Goal: Task Accomplishment & Management: Complete application form

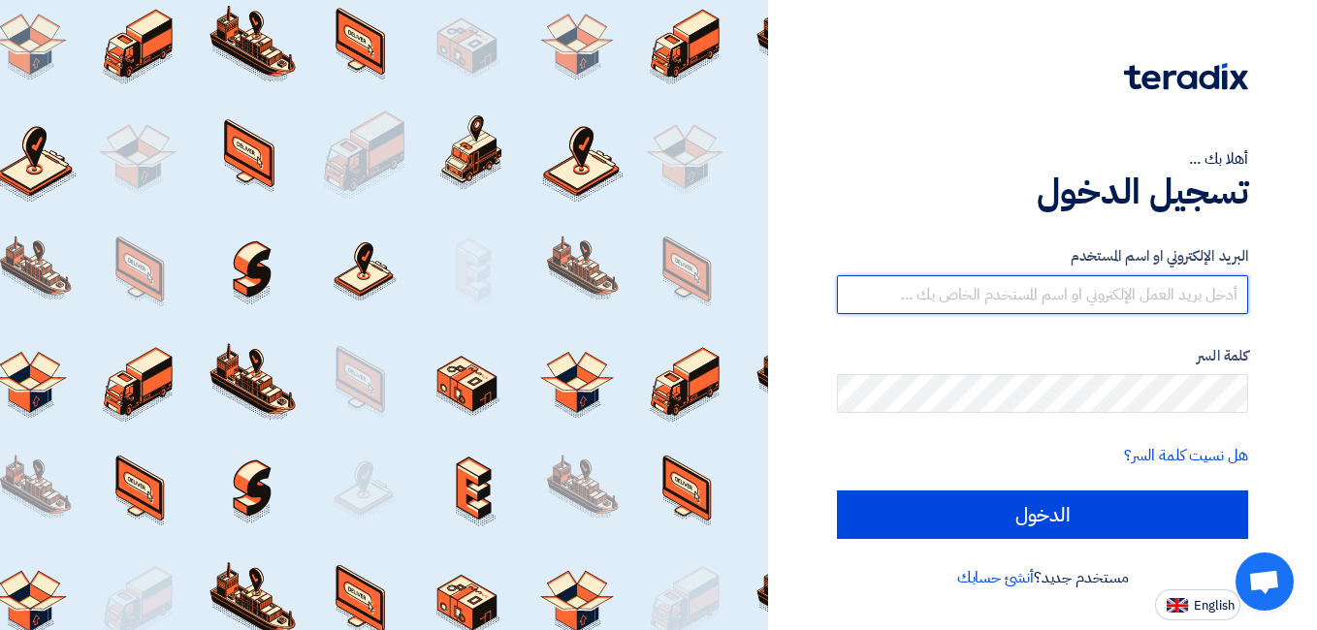
click at [1026, 302] on input "text" at bounding box center [1042, 294] width 411 height 39
type input "[EMAIL_ADDRESS][DOMAIN_NAME]"
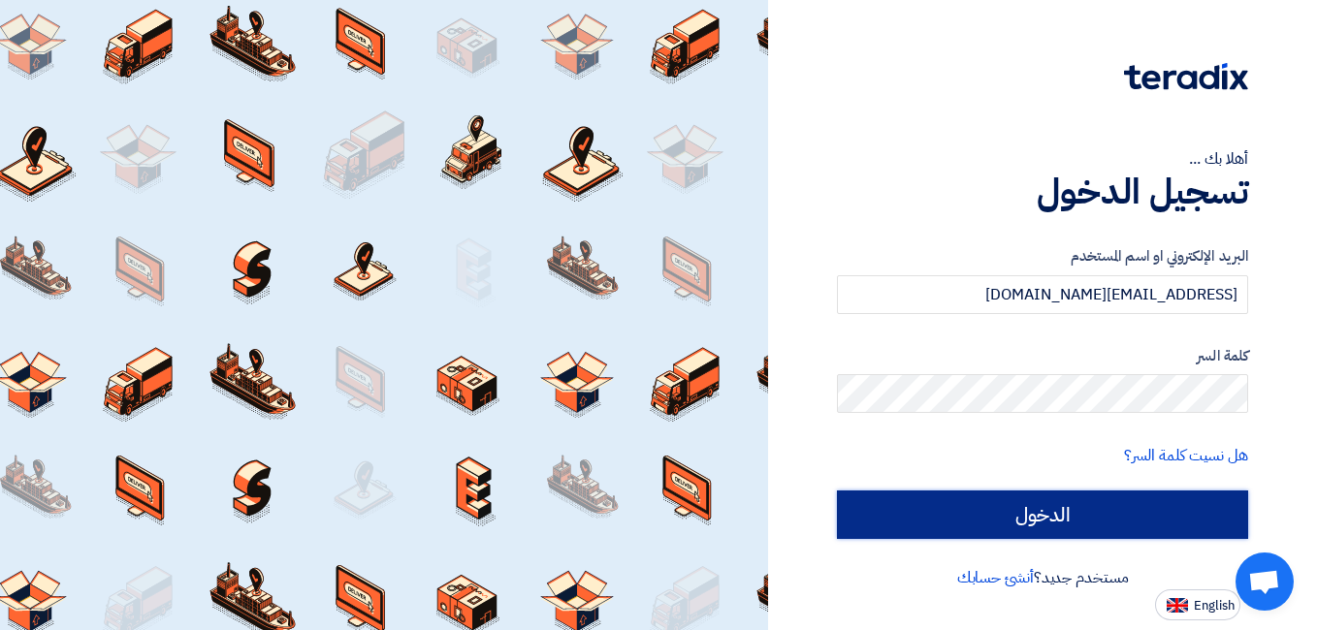
drag, startPoint x: 1105, startPoint y: 510, endPoint x: 1104, endPoint y: 497, distance: 13.6
click at [1105, 510] on input "الدخول" at bounding box center [1042, 515] width 411 height 48
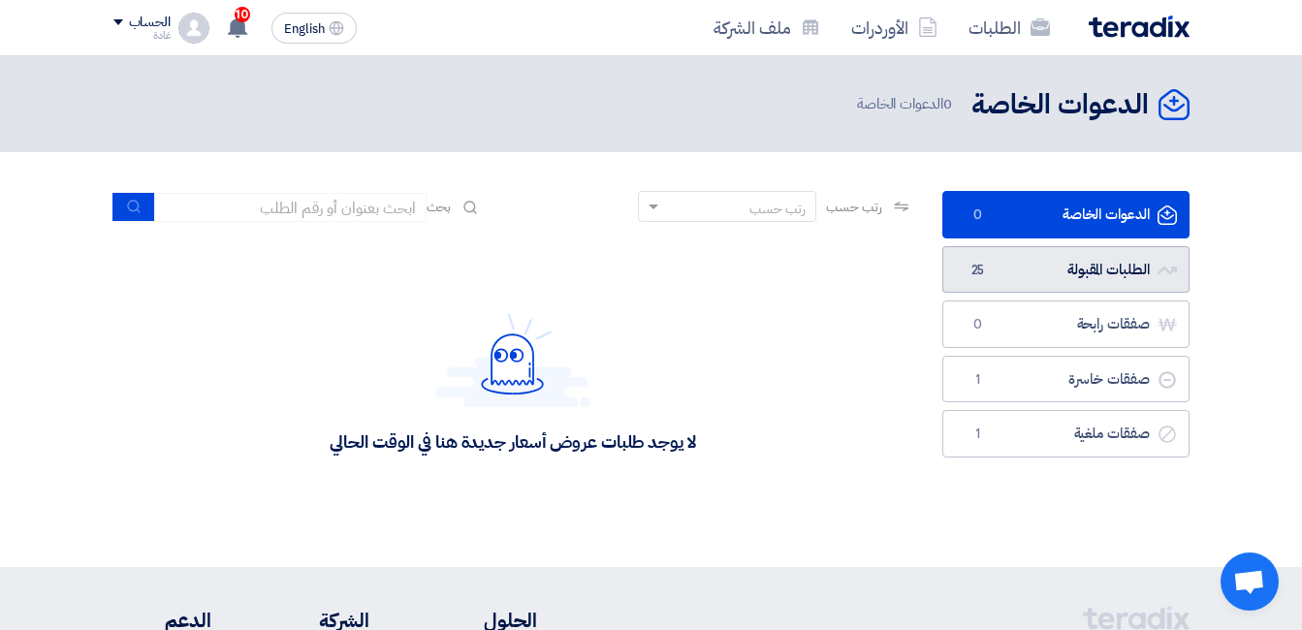
click at [1060, 261] on link "الطلبات المقبولة الطلبات المقبولة 25" at bounding box center [1066, 270] width 247 height 48
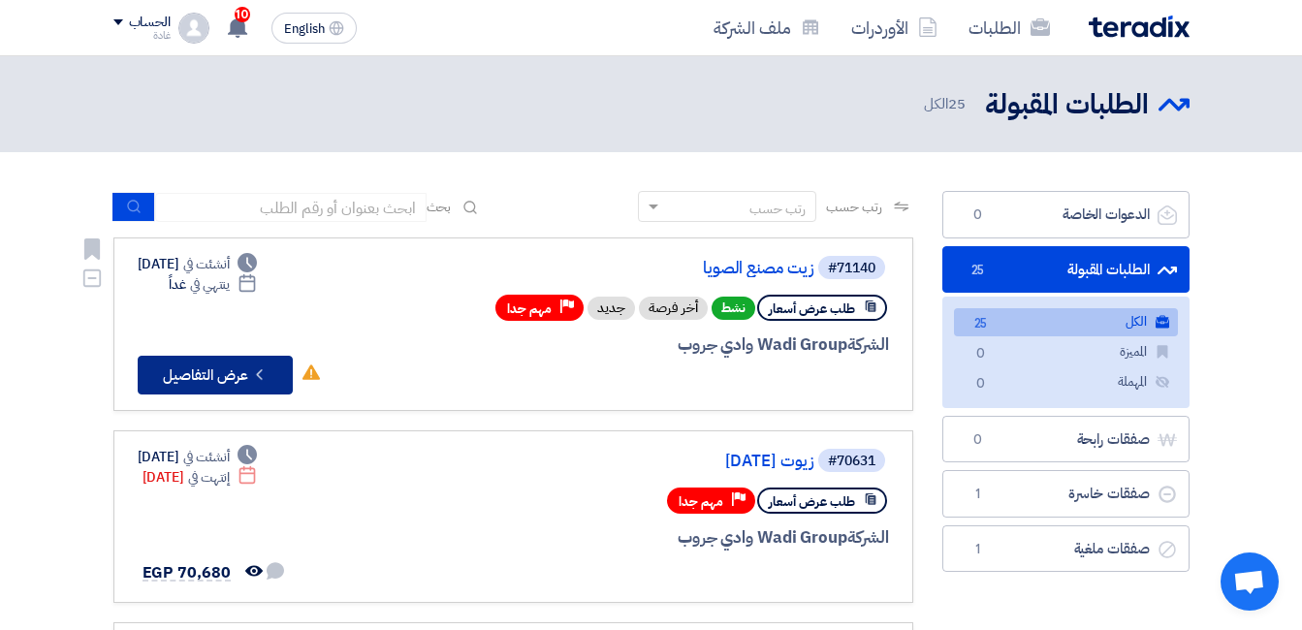
click at [213, 375] on button "Check details عرض التفاصيل" at bounding box center [215, 375] width 155 height 39
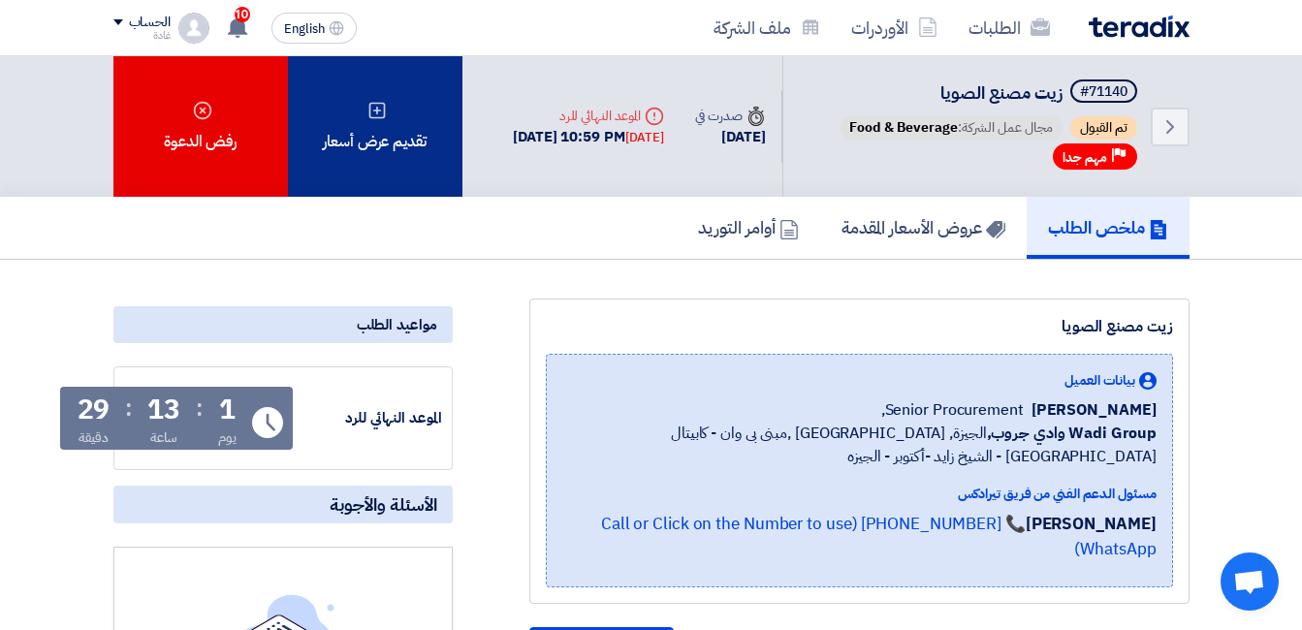
click at [407, 138] on div "تقديم عرض أسعار" at bounding box center [375, 126] width 175 height 141
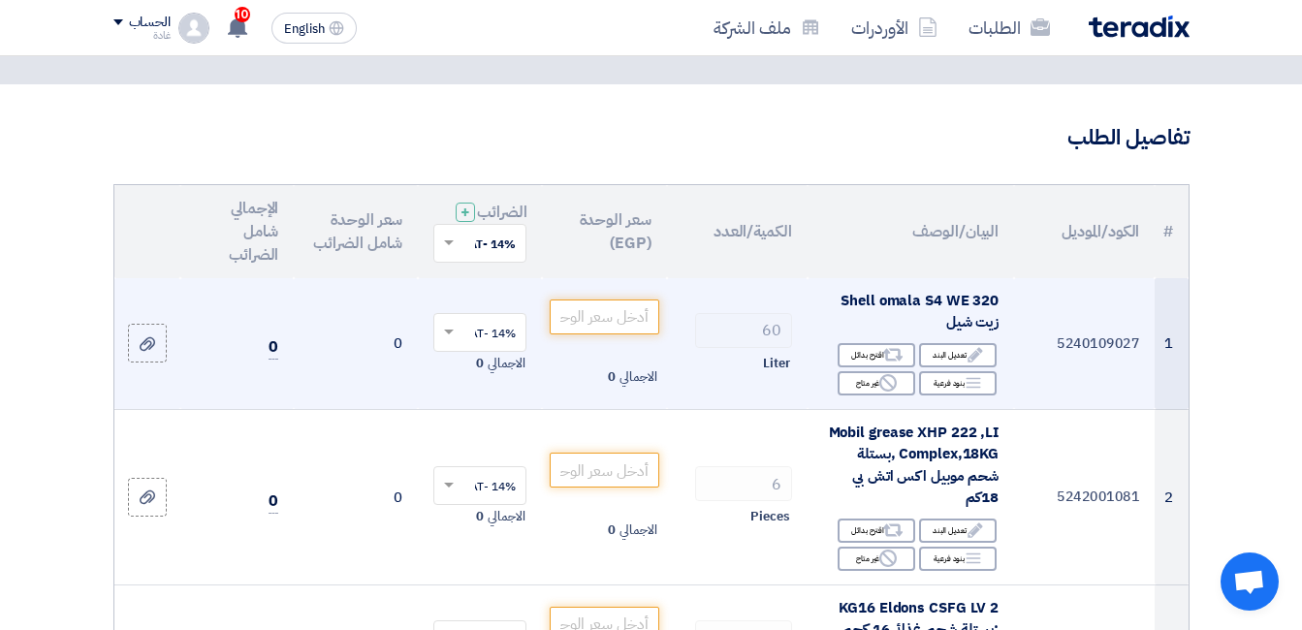
scroll to position [97, 0]
click at [956, 367] on div "Edit تعديل البند" at bounding box center [958, 354] width 78 height 24
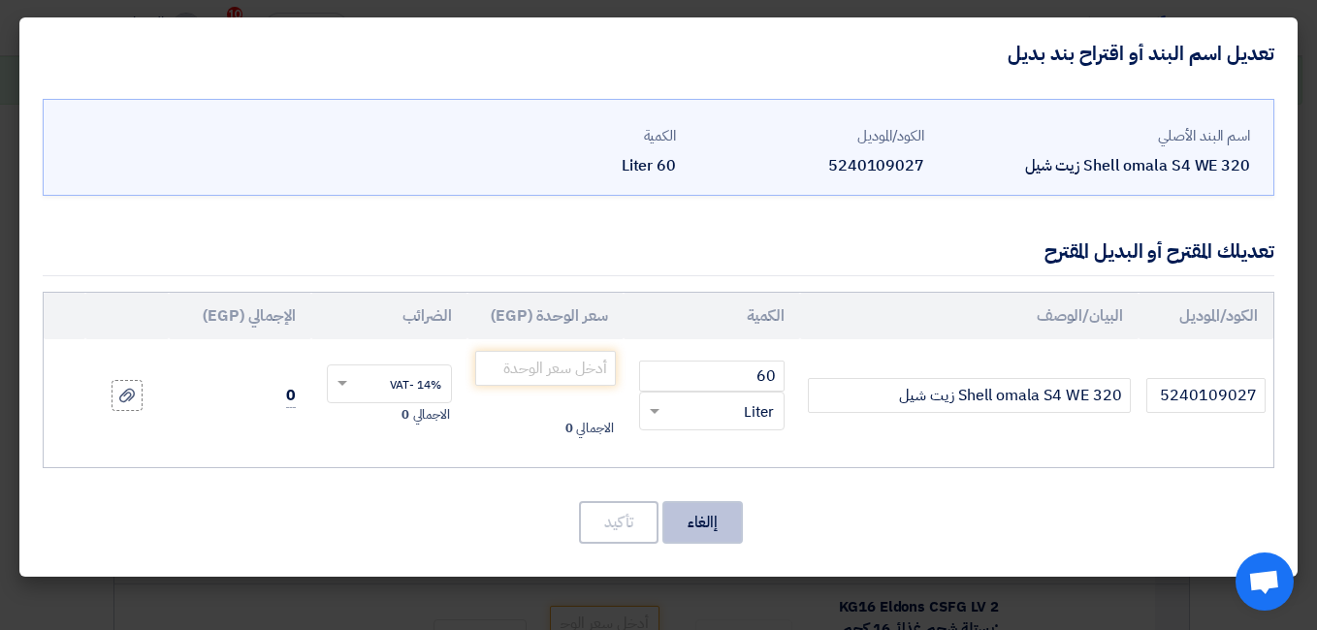
click at [709, 527] on button "إالغاء" at bounding box center [702, 522] width 80 height 43
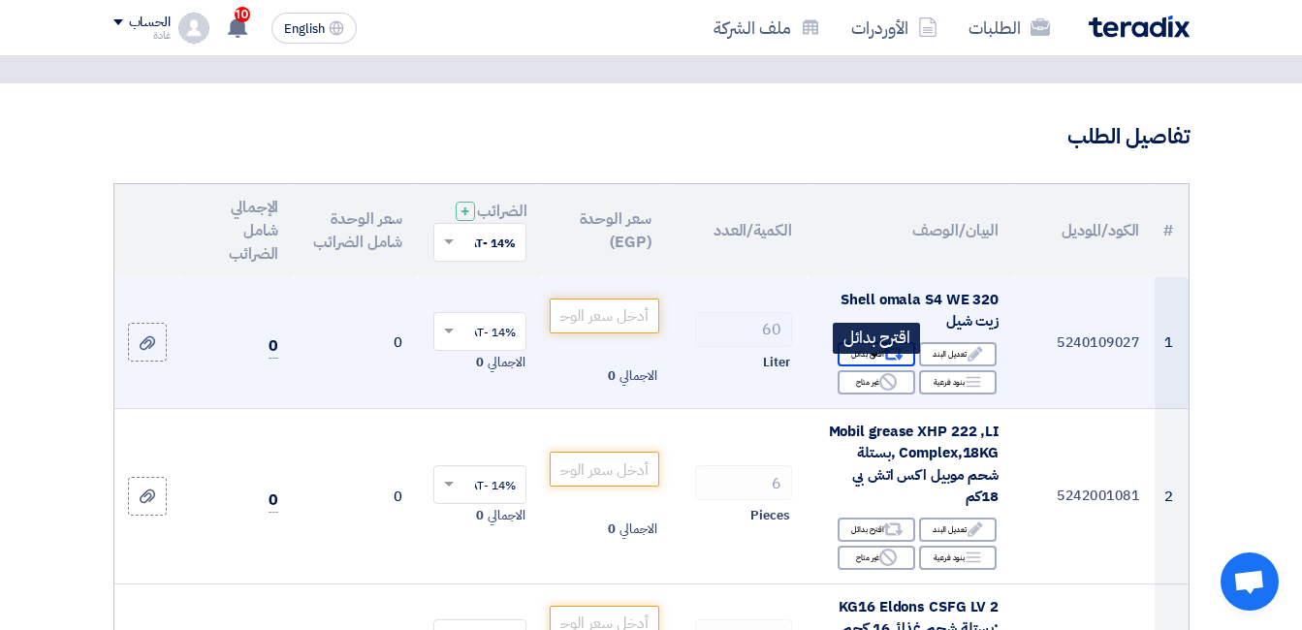
click at [892, 365] on icon "Alternative" at bounding box center [893, 354] width 20 height 20
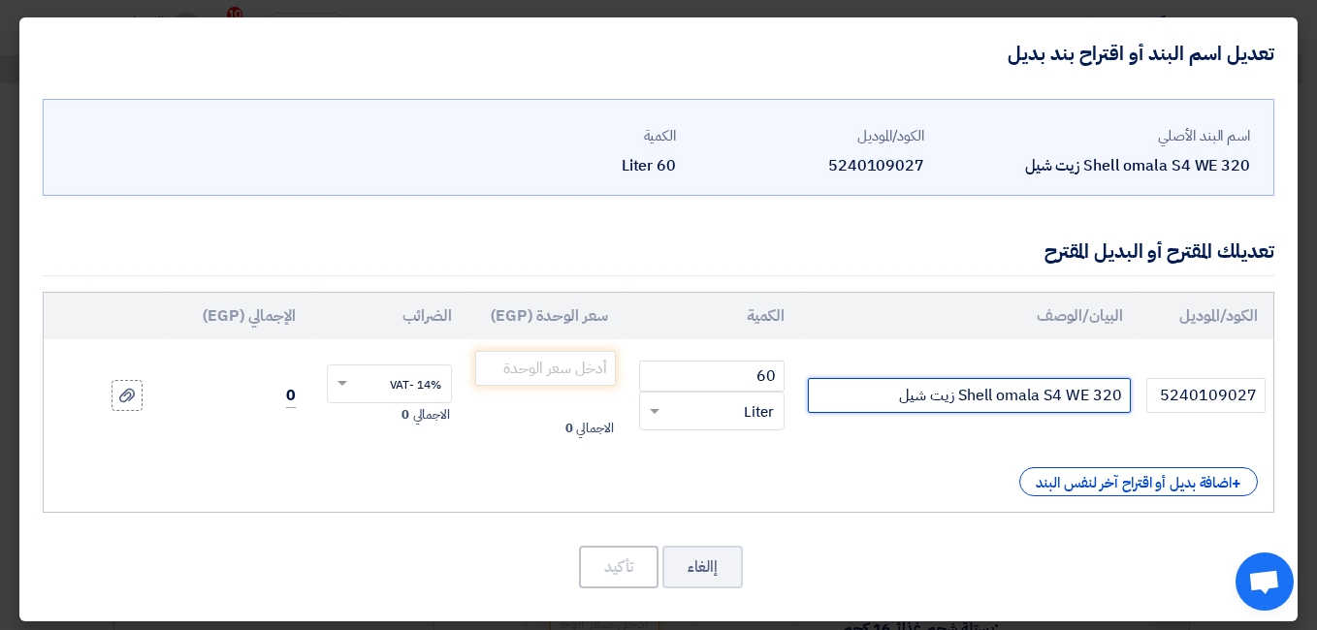
click at [1071, 396] on input "Shell omala S4 WE 320 زيت شيل" at bounding box center [969, 395] width 322 height 35
paste input "Q8 Gade 320"
type input "Q8 Gade 320"
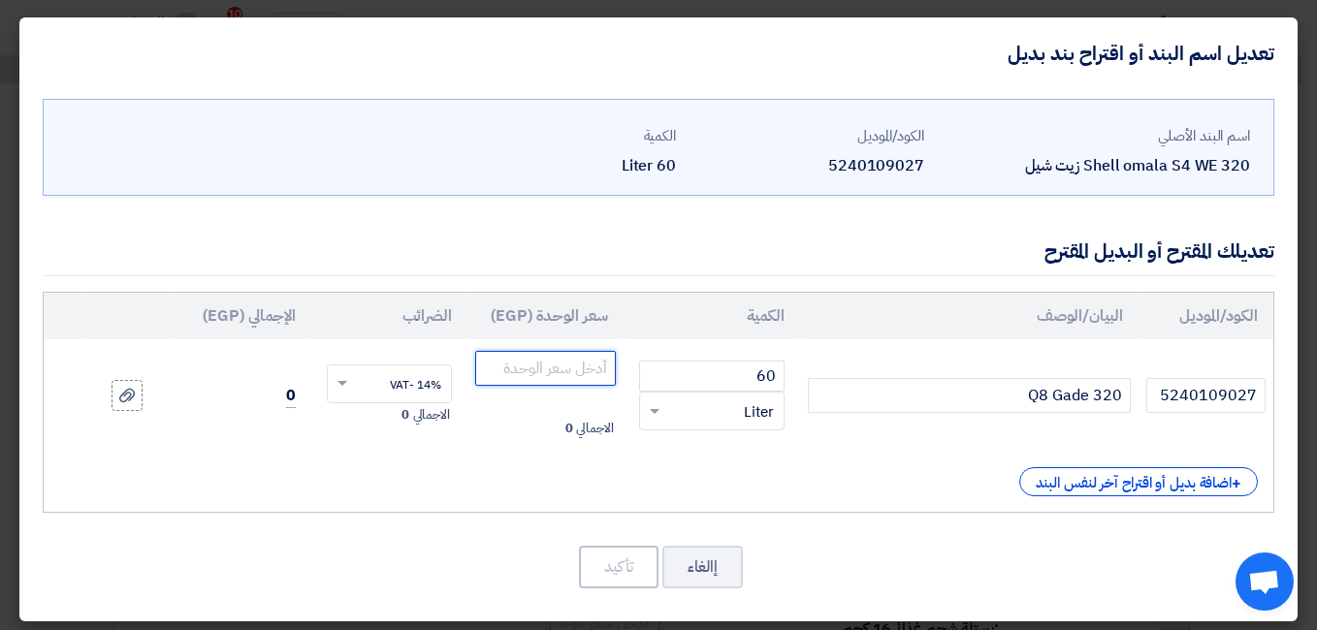
click at [560, 361] on input "number" at bounding box center [545, 368] width 141 height 35
type input "675"
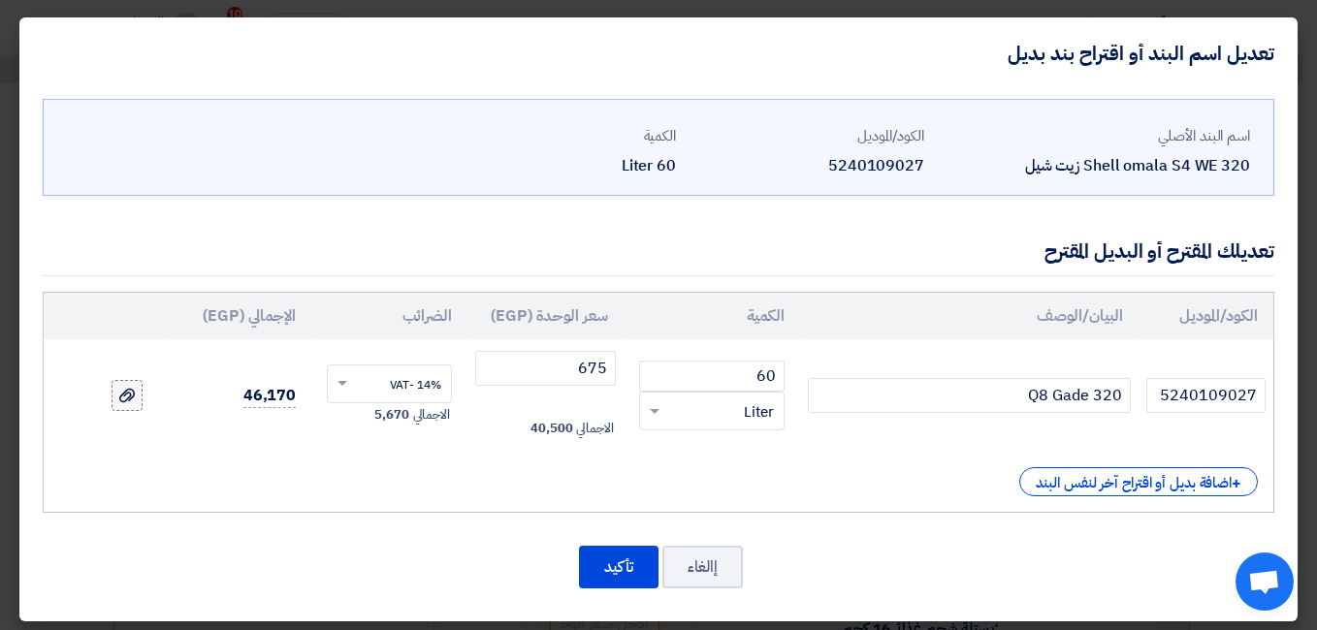
click at [135, 393] on icon at bounding box center [127, 396] width 16 height 16
click at [0, 0] on input "file" at bounding box center [0, 0] width 0 height 0
click at [636, 569] on button "تأكيد" at bounding box center [619, 567] width 80 height 43
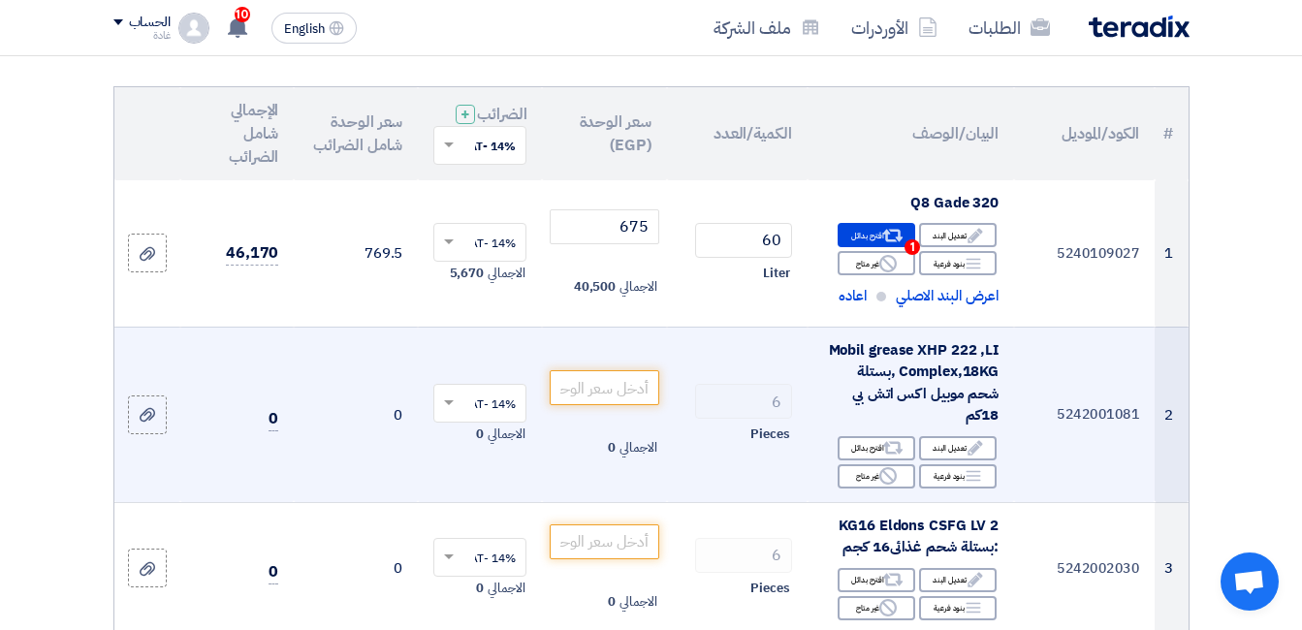
scroll to position [291, 0]
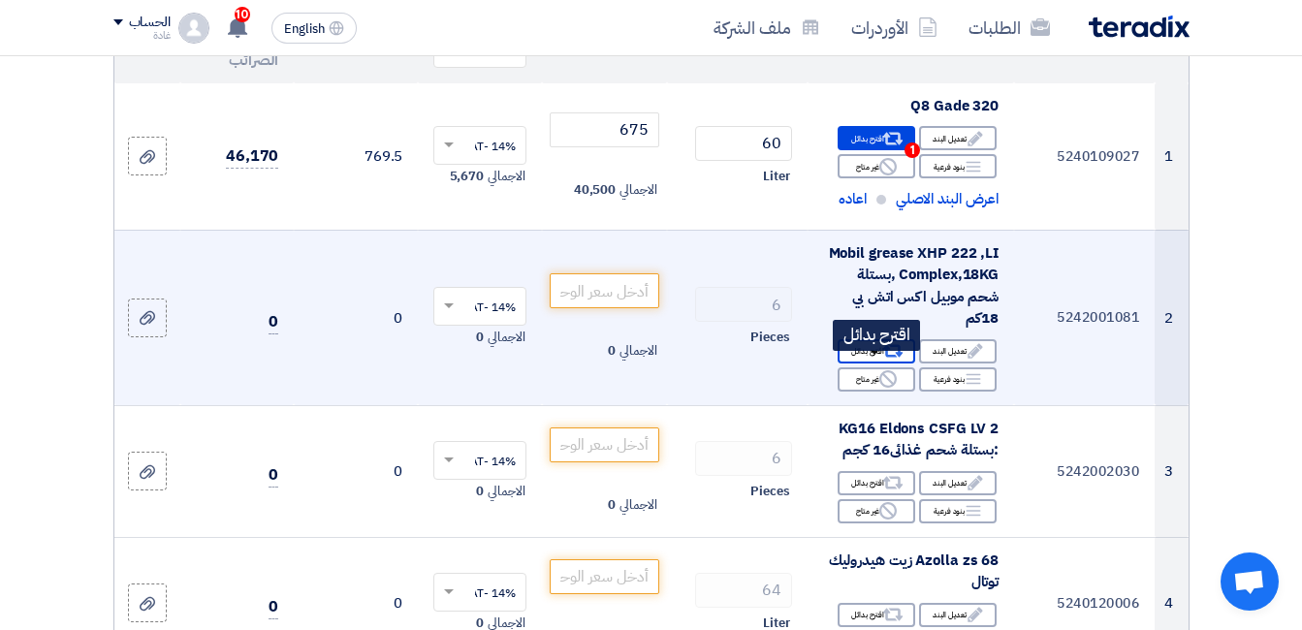
click at [862, 364] on div "Alternative اقترح بدائل" at bounding box center [877, 351] width 78 height 24
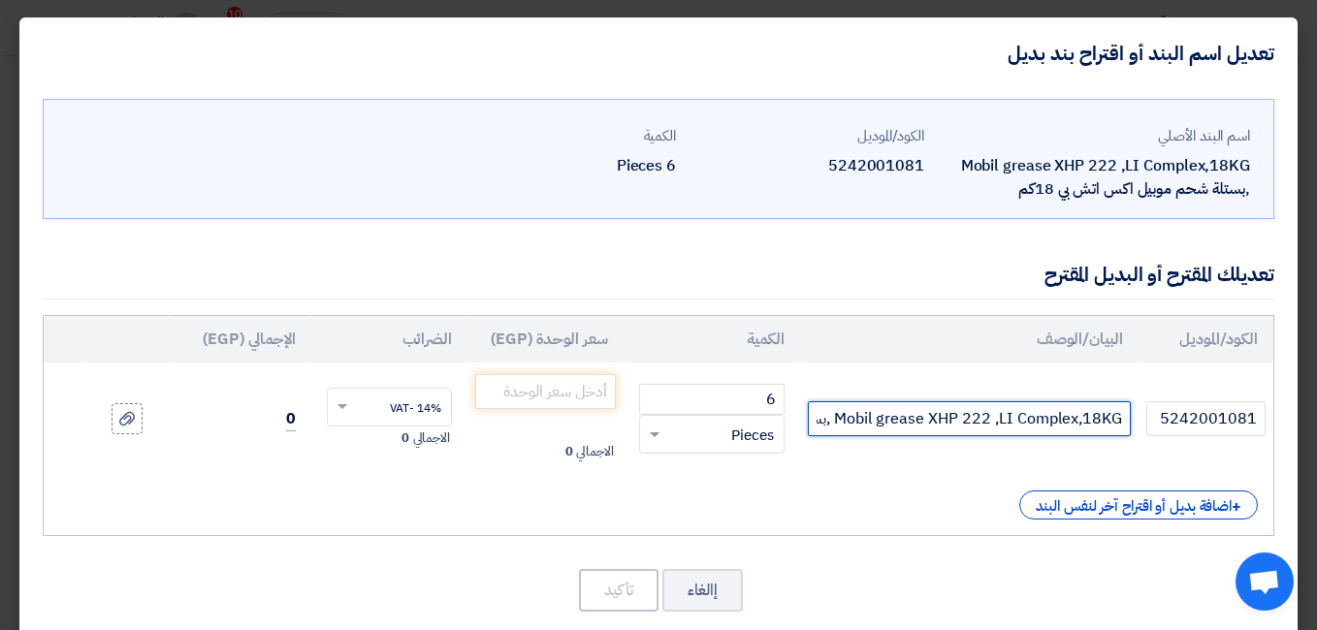
click at [950, 421] on input "Mobil grease XHP 222 ,LI Complex,18KG ,بستلة شحم موبيل اكس اتش بي 18كم" at bounding box center [969, 418] width 322 height 35
paste input "Petrofer Petrogrease Dorada 254 EP 2"
type input "Petrofer Petrogrease Dorada 254 EP 2"
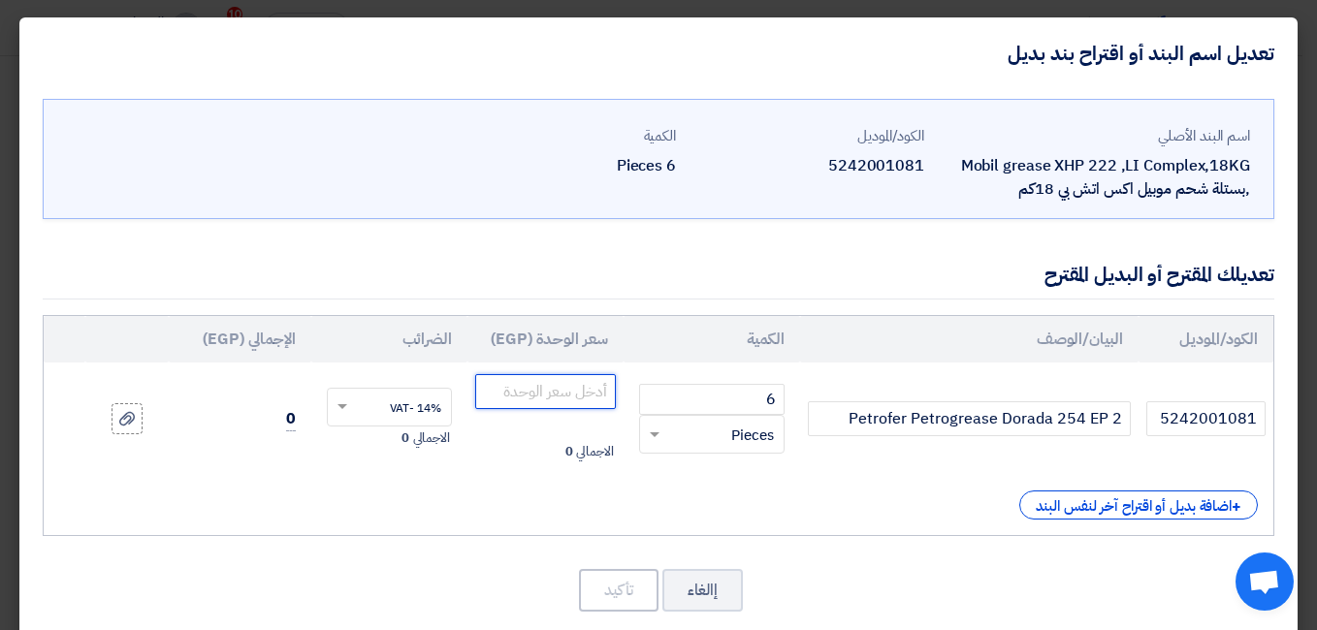
click at [565, 394] on input "number" at bounding box center [545, 391] width 141 height 35
type input "4900"
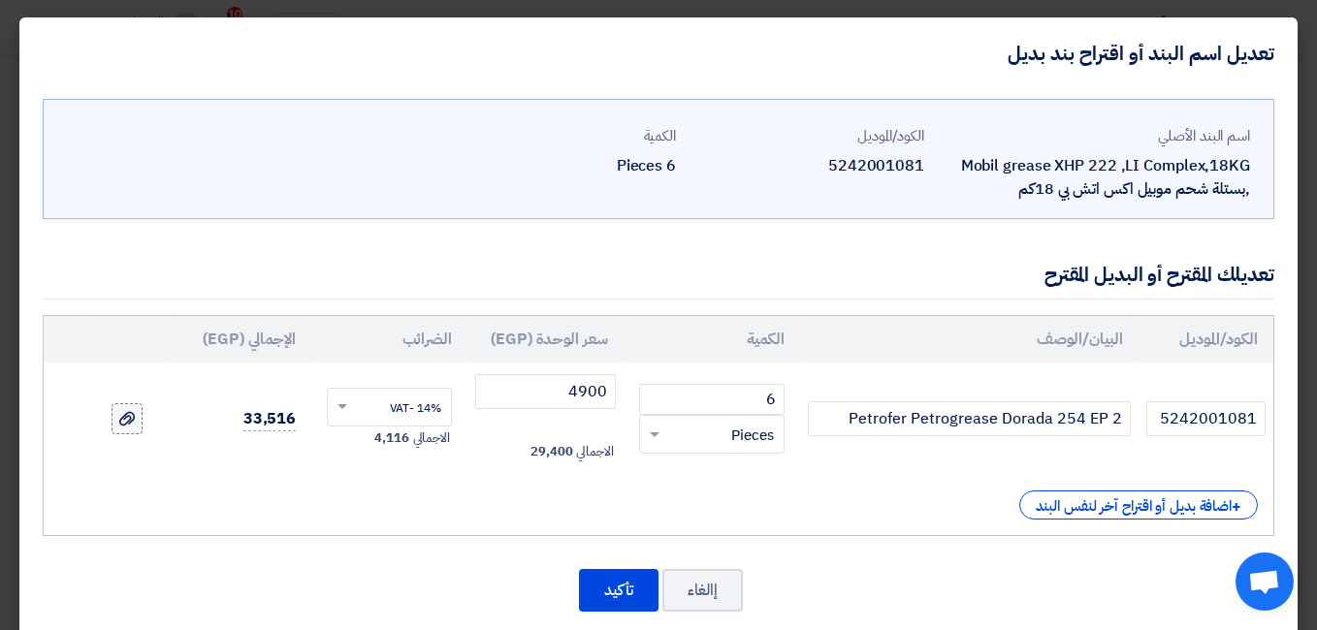
click at [135, 419] on icon at bounding box center [127, 419] width 16 height 16
click at [0, 0] on input "file" at bounding box center [0, 0] width 0 height 0
click at [621, 593] on button "تأكيد" at bounding box center [619, 590] width 80 height 43
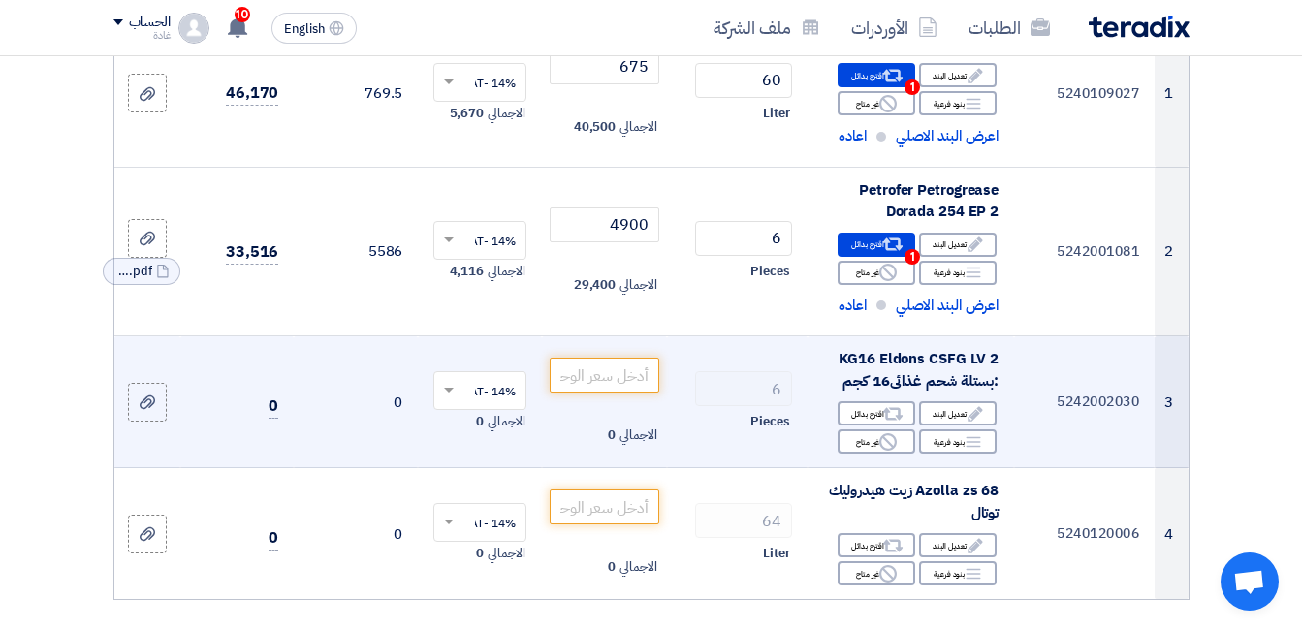
scroll to position [388, 0]
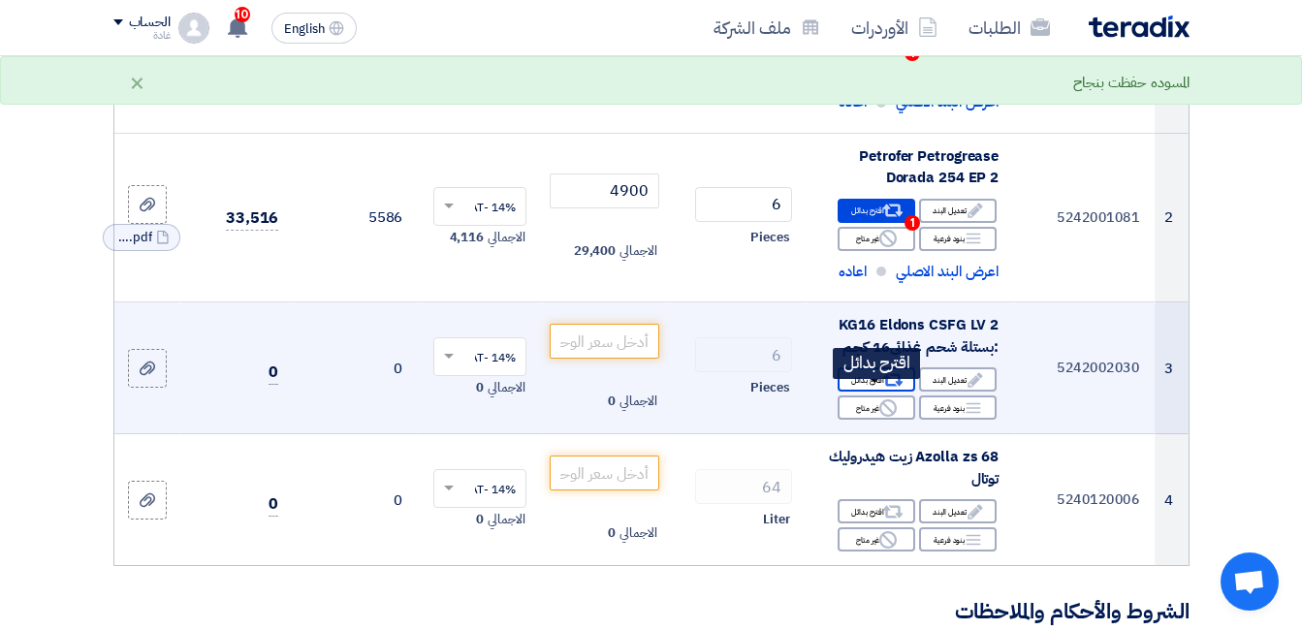
click at [857, 392] on div "Alternative اقترح بدائل" at bounding box center [877, 380] width 78 height 24
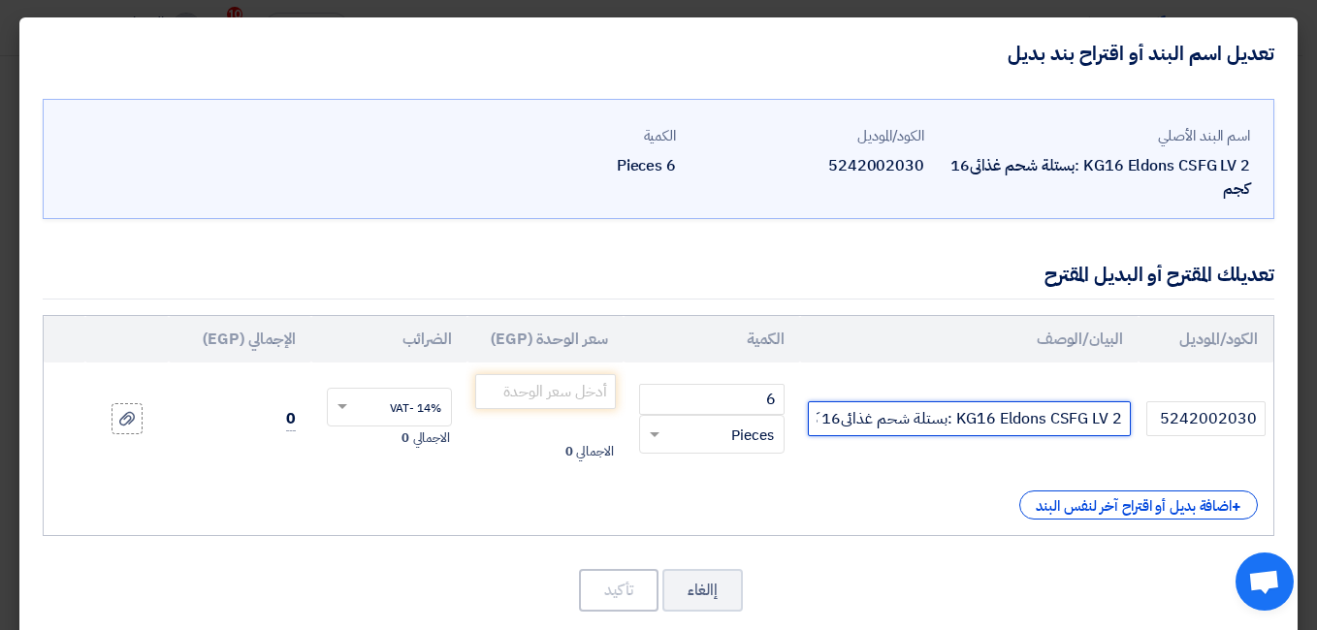
click at [979, 423] on input "KG16 Eldons CSFG LV 2 :بستلة شحم غذائى16 كجم" at bounding box center [969, 418] width 322 height 35
click at [980, 423] on input "KG16 Eldons CSFG LV 2 :بستلة شحم غذائى16 كجم" at bounding box center [969, 418] width 322 height 35
paste input "Matrix Foodmax Grease CAS M 2"
type input "Matrix Foodmax Grease CAS M 2"
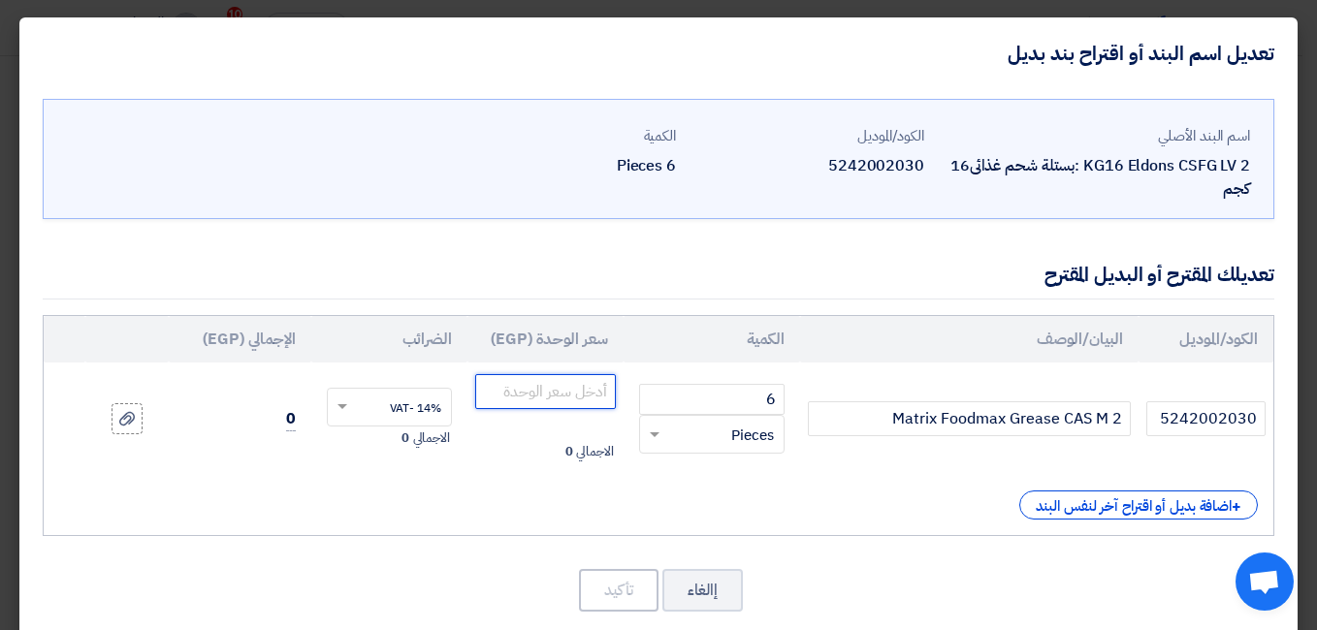
click at [569, 392] on input "number" at bounding box center [545, 391] width 141 height 35
type input "10900"
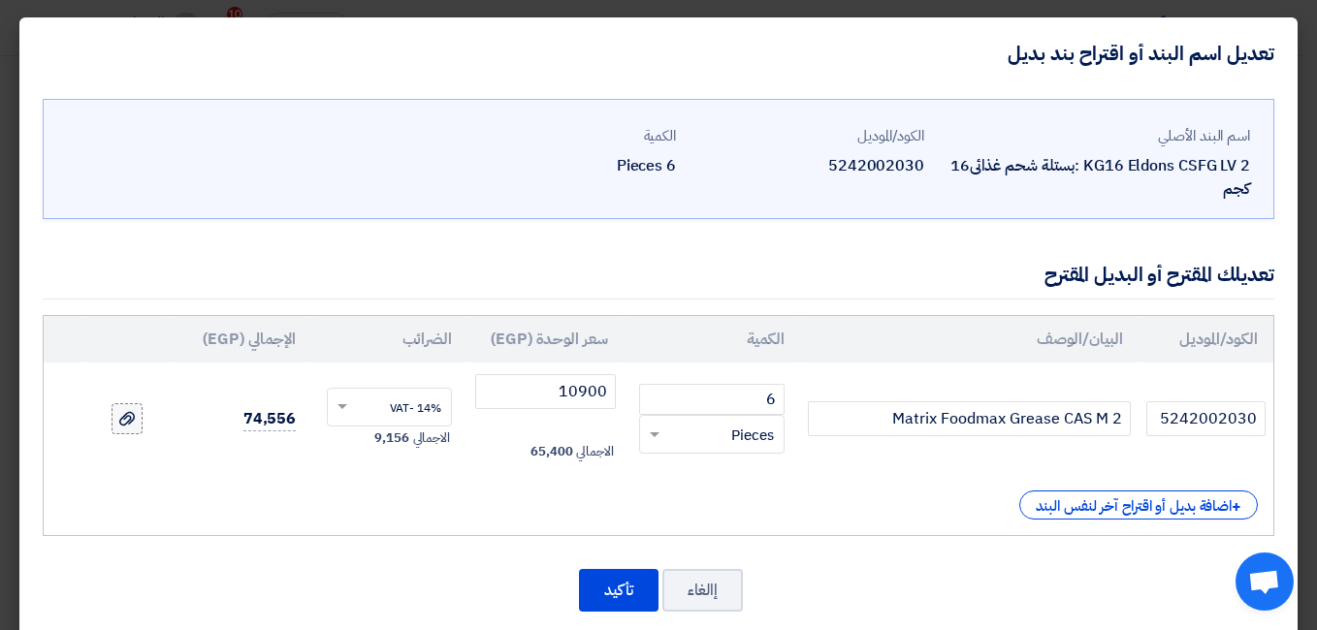
click at [136, 427] on div at bounding box center [126, 419] width 19 height 22
click at [0, 0] on input "file" at bounding box center [0, 0] width 0 height 0
click at [629, 597] on button "تأكيد" at bounding box center [619, 590] width 80 height 43
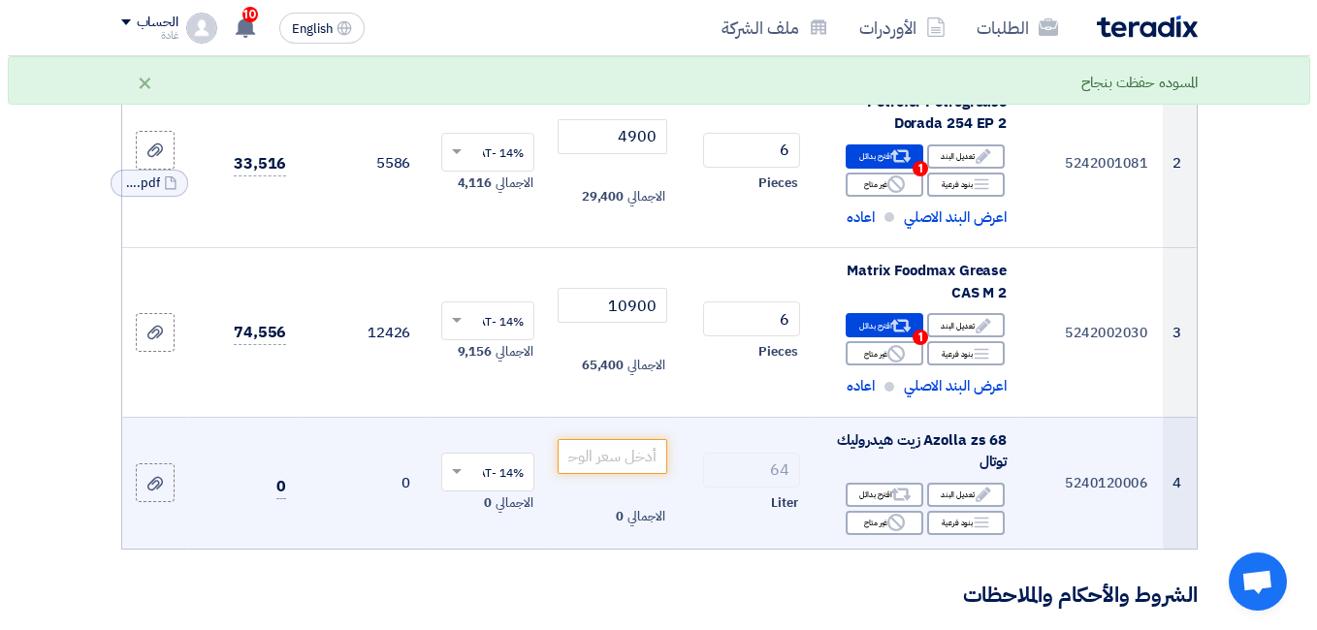
scroll to position [485, 0]
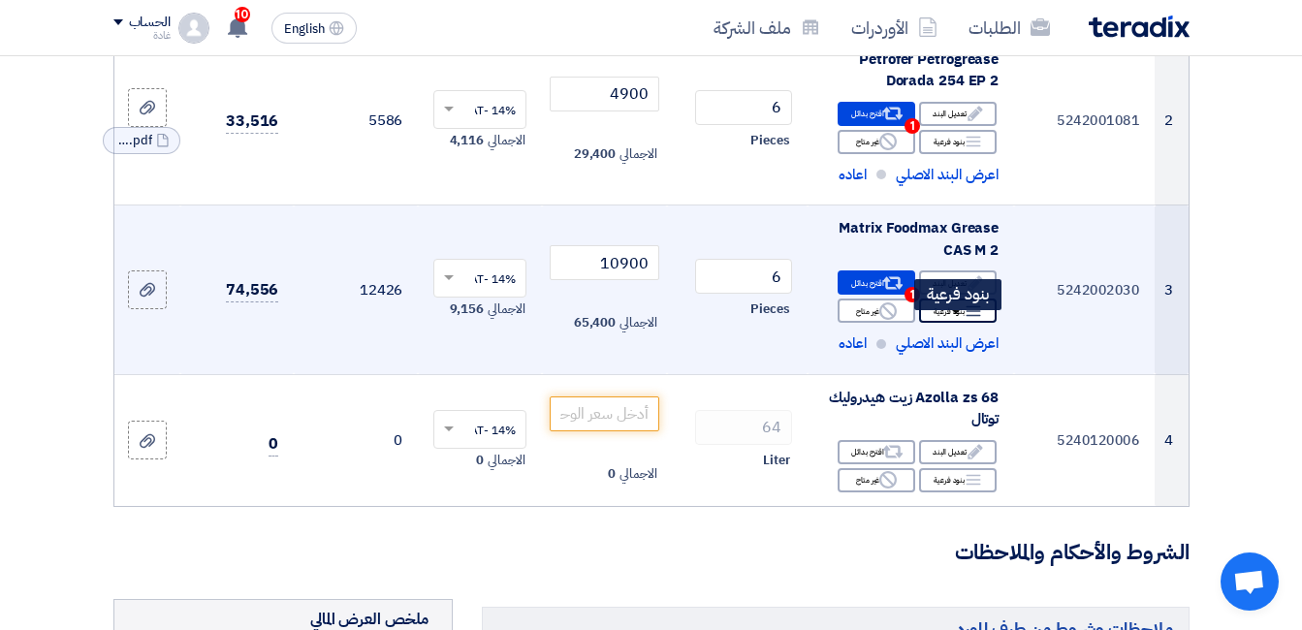
click at [961, 323] on div "Breakdown بنود فرعية" at bounding box center [958, 311] width 78 height 24
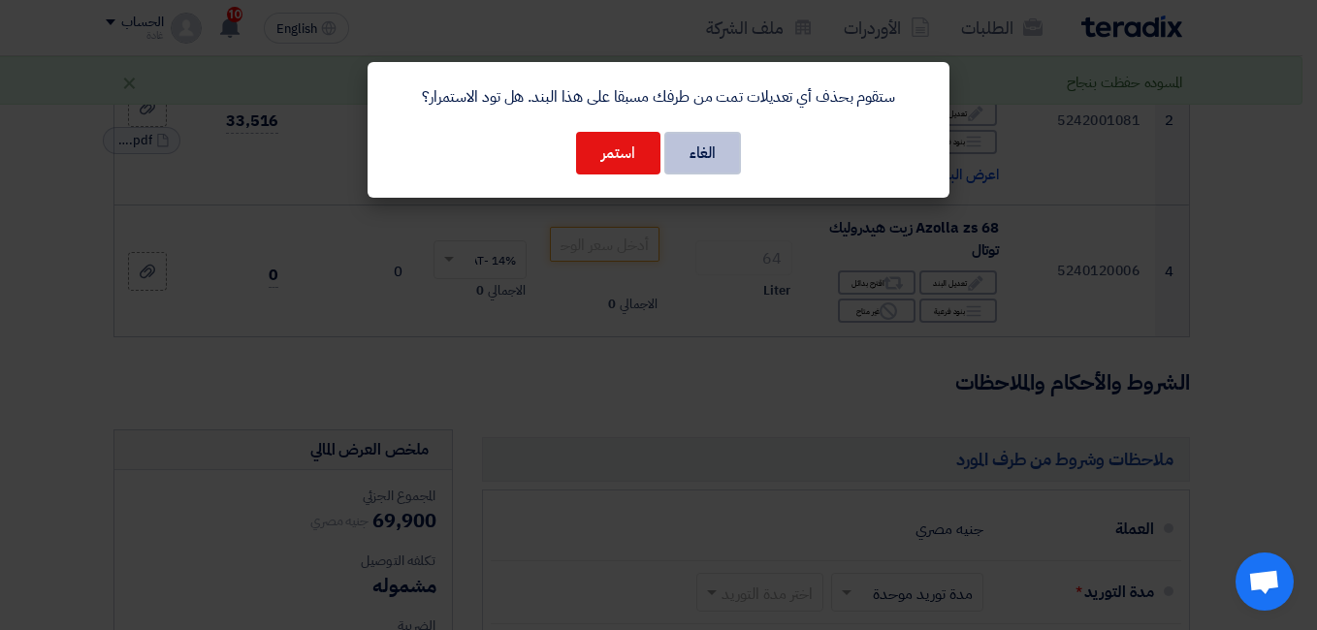
click at [687, 158] on button "الغاء" at bounding box center [702, 153] width 77 height 43
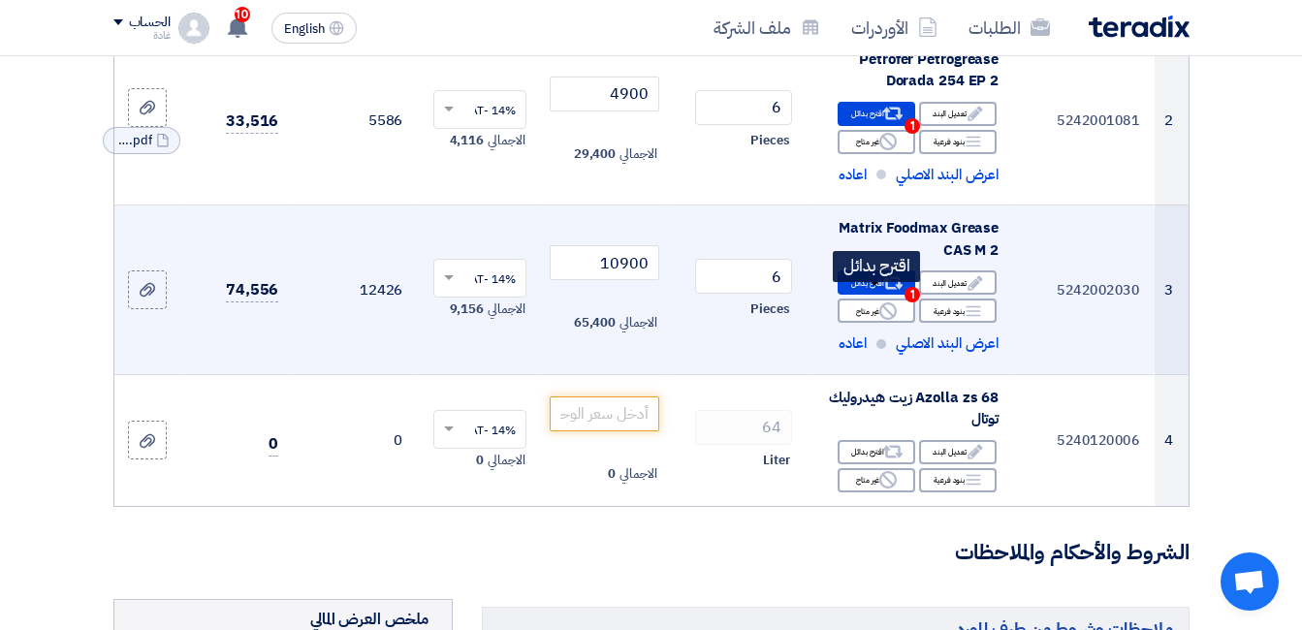
click at [874, 291] on div "Alternative اقترح بدائل 1" at bounding box center [877, 283] width 78 height 24
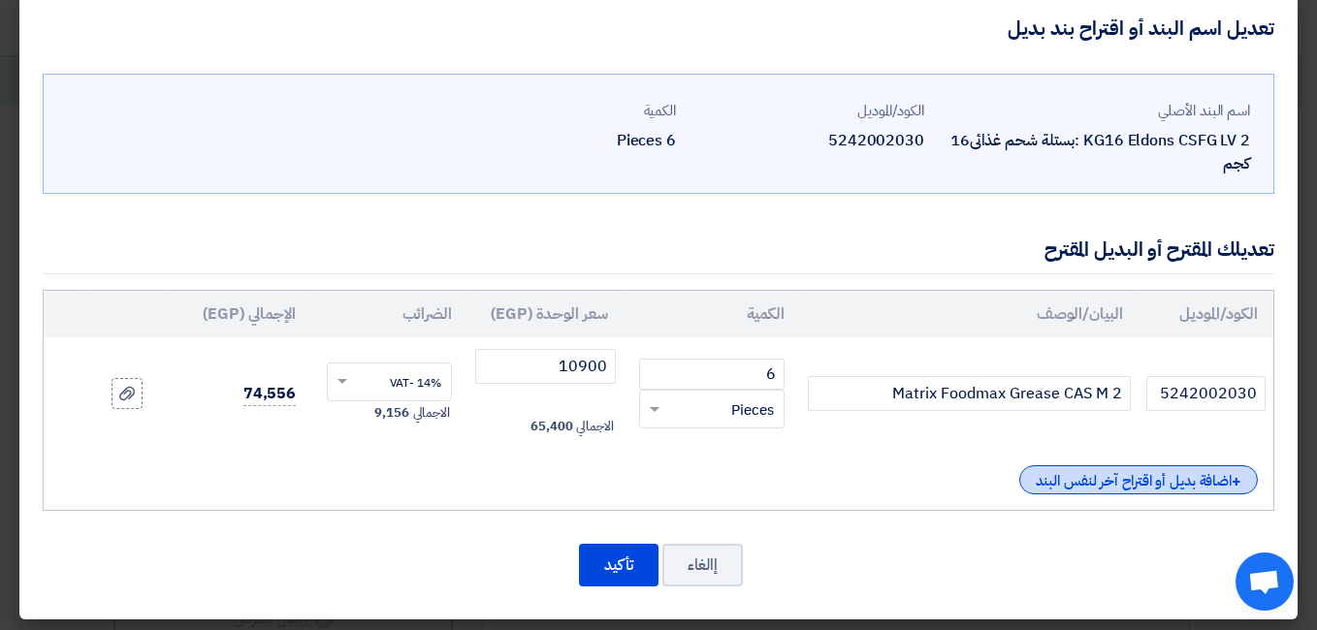
scroll to position [31, 0]
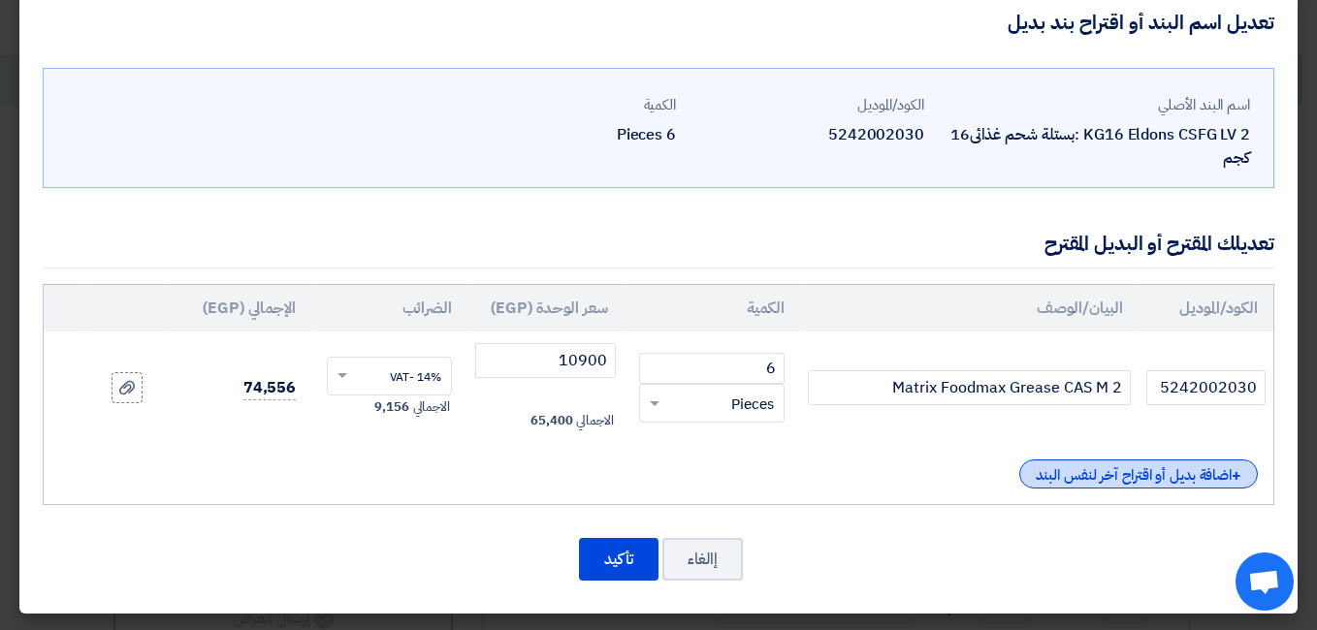
click at [1081, 468] on div "+ اضافة بديل أو اقتراح آخر لنفس البند" at bounding box center [1138, 474] width 239 height 29
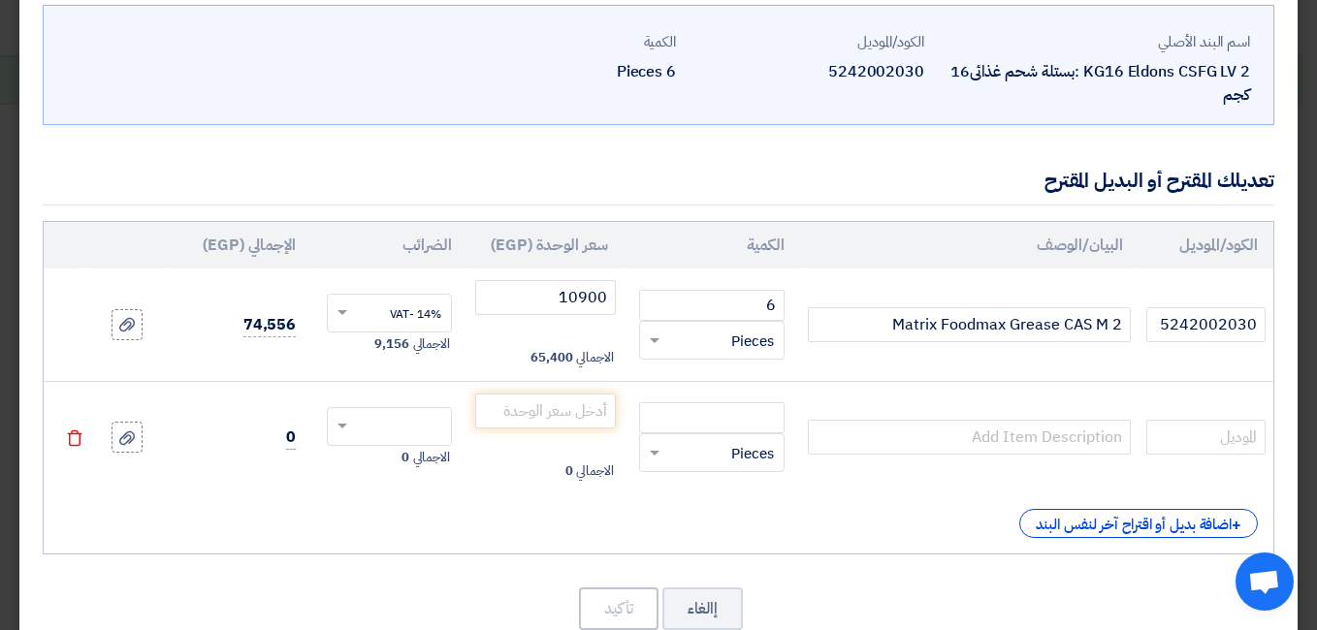
scroll to position [128, 0]
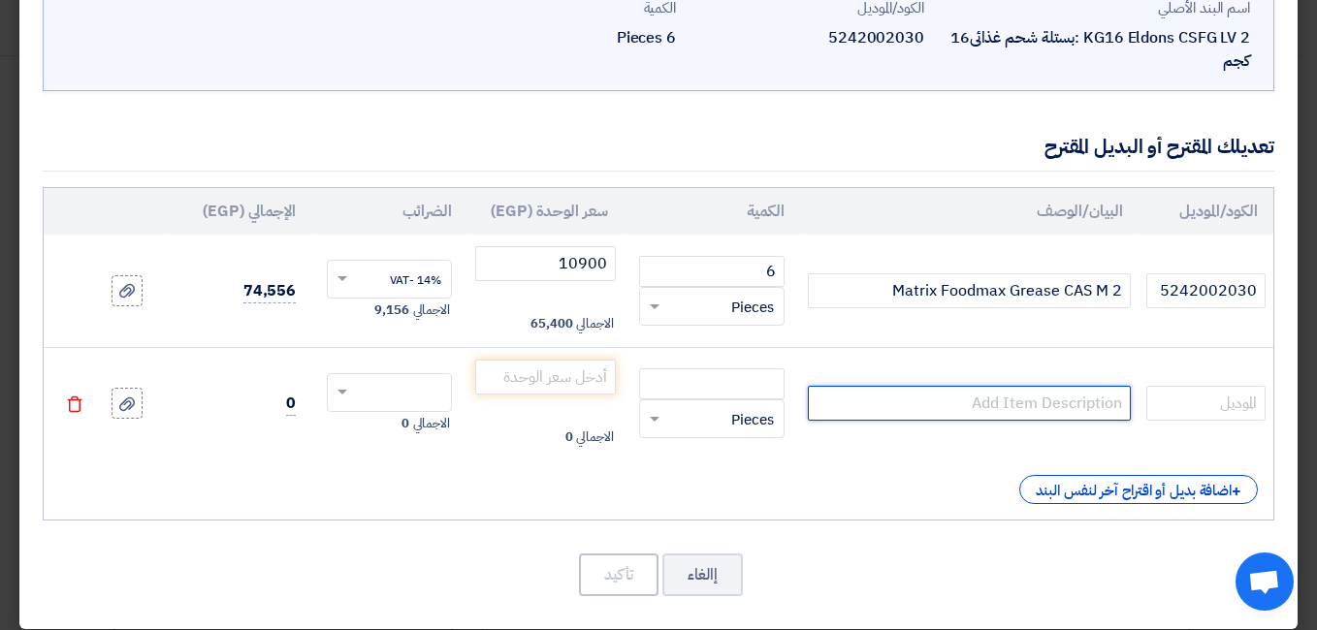
click at [988, 402] on input "text" at bounding box center [969, 403] width 322 height 35
paste input "Matrix Foodmax-Grease-ALU-P-2"
type input "Matrix Foodmax-Grease-ALU-P-2"
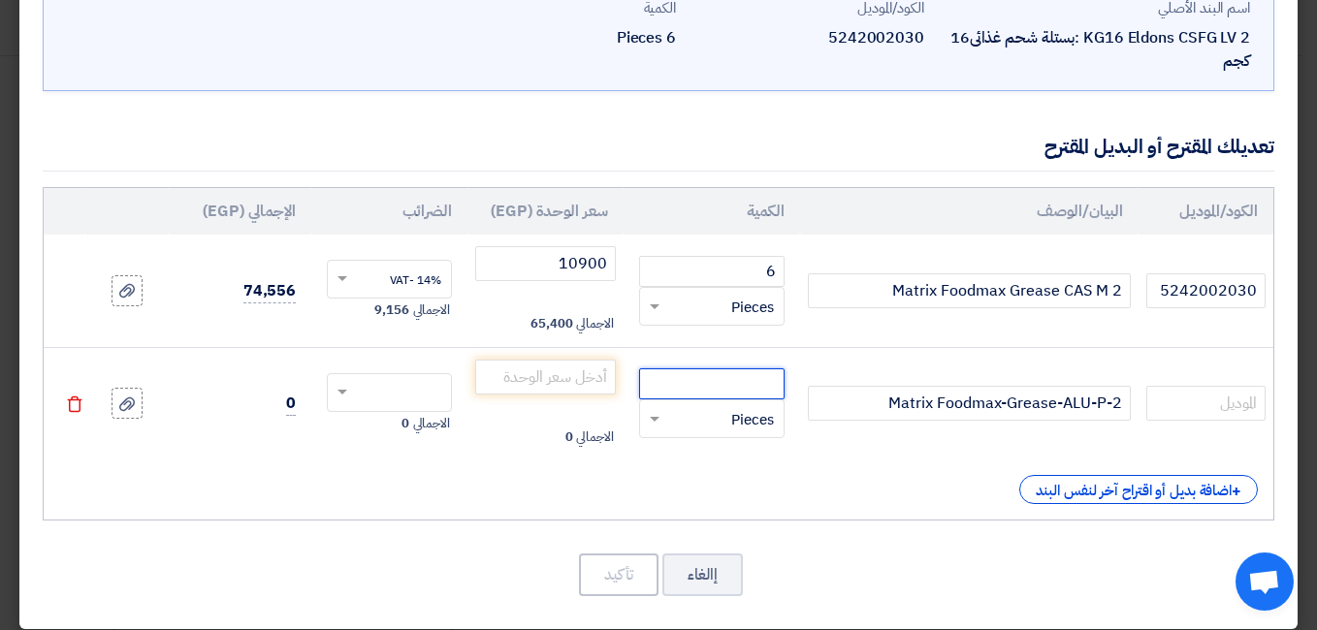
click at [742, 380] on input "number" at bounding box center [711, 384] width 145 height 31
type input "6"
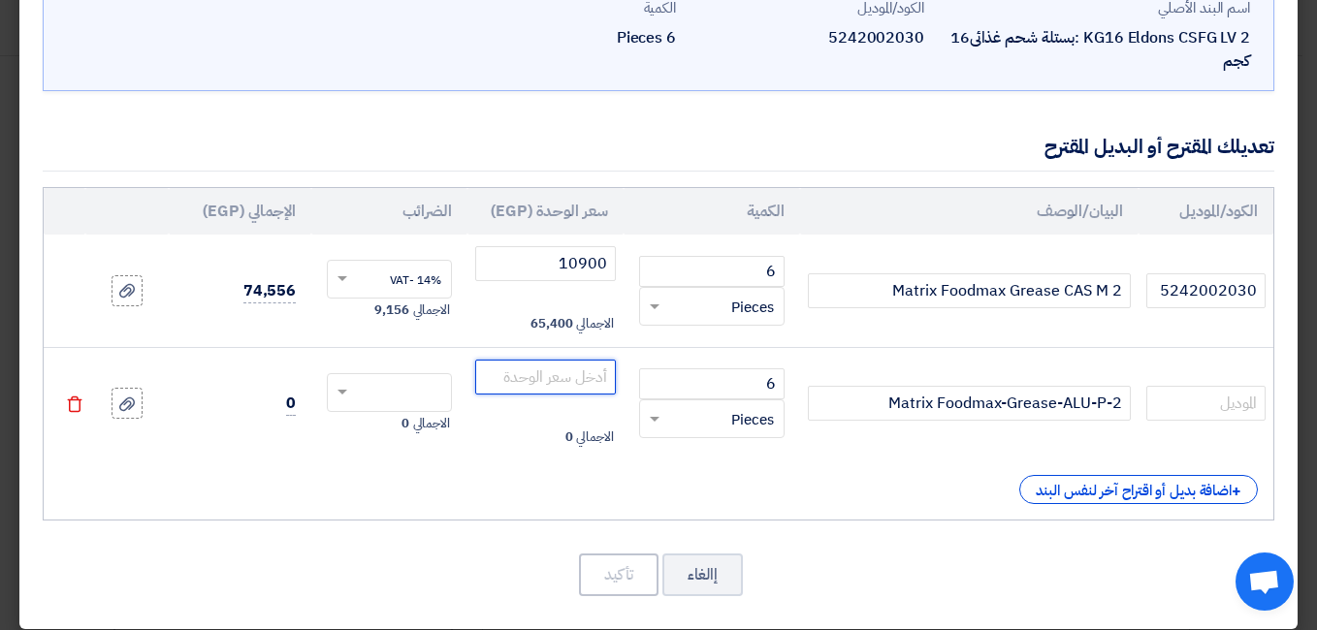
click at [566, 376] on input "number" at bounding box center [545, 377] width 141 height 35
type input "10500"
click at [538, 487] on div "+ اضافة بديل أو اقتراح آخر لنفس البند" at bounding box center [658, 489] width 1199 height 29
click at [134, 407] on use at bounding box center [127, 404] width 16 height 14
click at [0, 0] on input "file" at bounding box center [0, 0] width 0 height 0
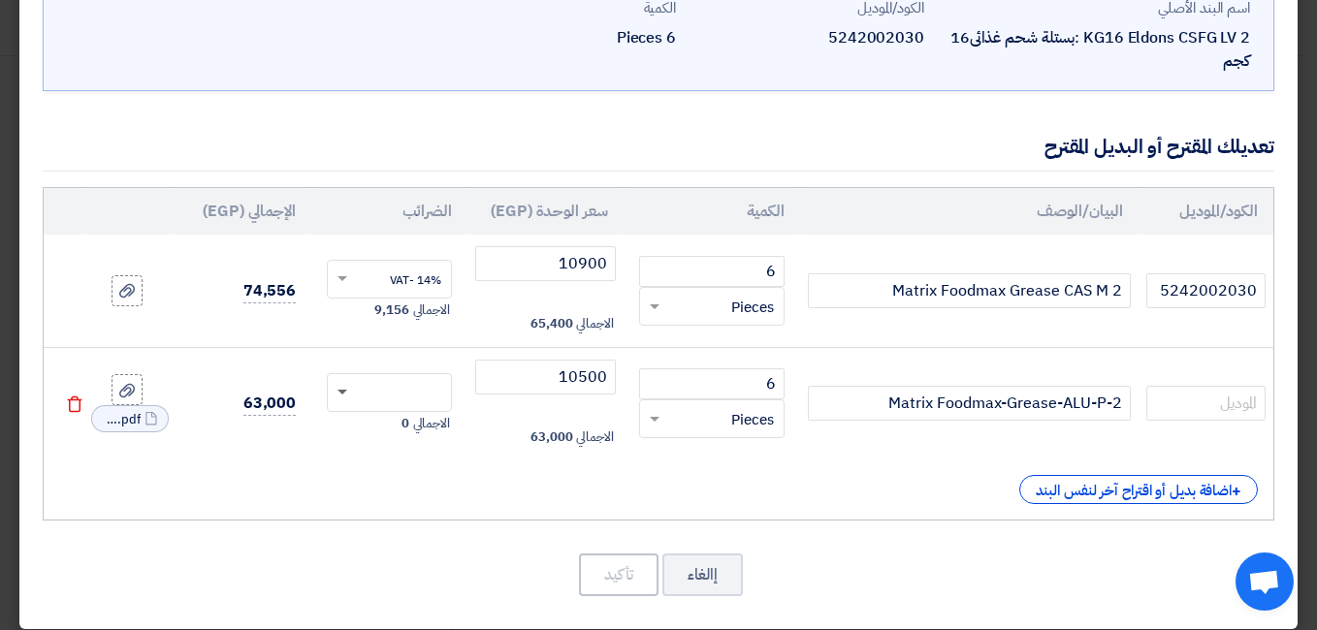
click at [347, 394] on span at bounding box center [342, 393] width 10 height 7
click at [377, 433] on div "14% -VAT" at bounding box center [389, 429] width 123 height 34
click at [395, 499] on div "+ اضافة بديل أو اقتراح آخر لنفس البند" at bounding box center [658, 489] width 1199 height 29
click at [622, 568] on button "تأكيد" at bounding box center [619, 575] width 80 height 43
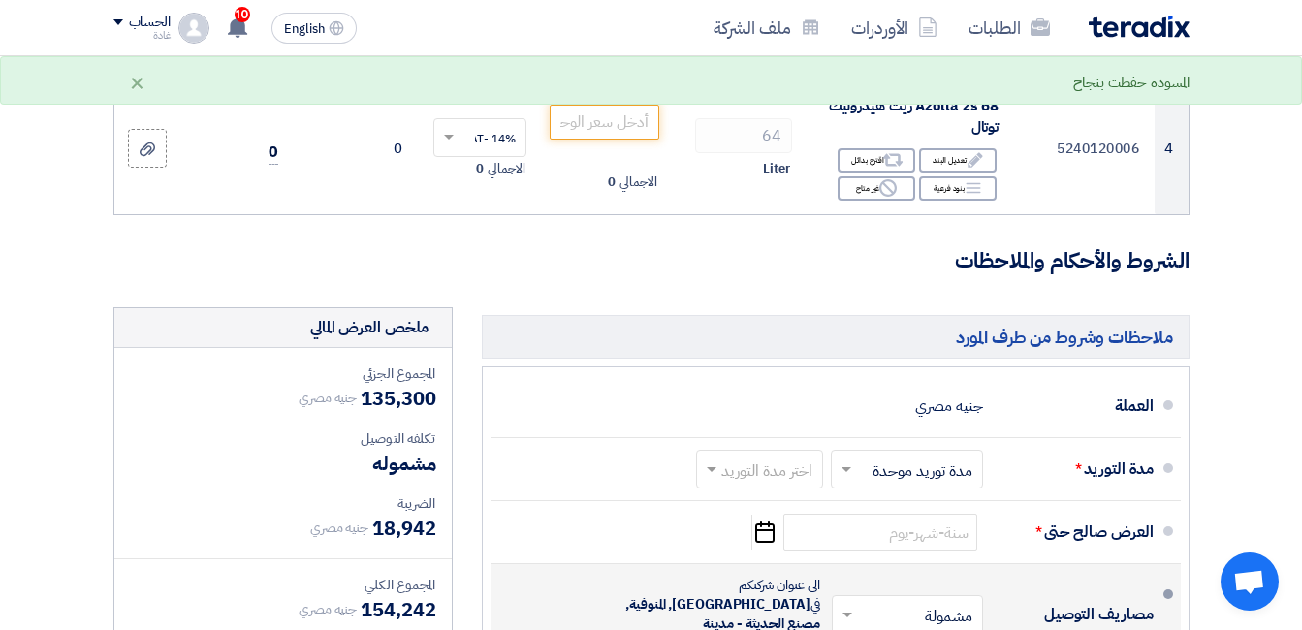
scroll to position [776, 0]
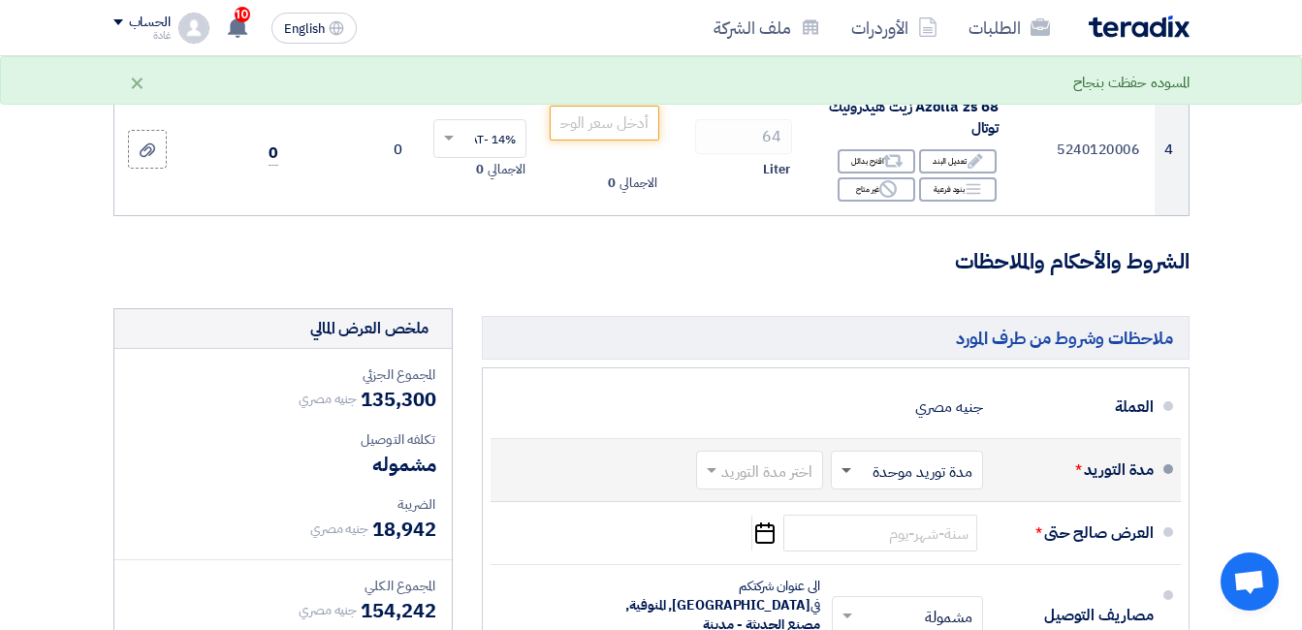
click at [848, 475] on span at bounding box center [847, 471] width 10 height 7
click at [711, 475] on span at bounding box center [712, 471] width 10 height 7
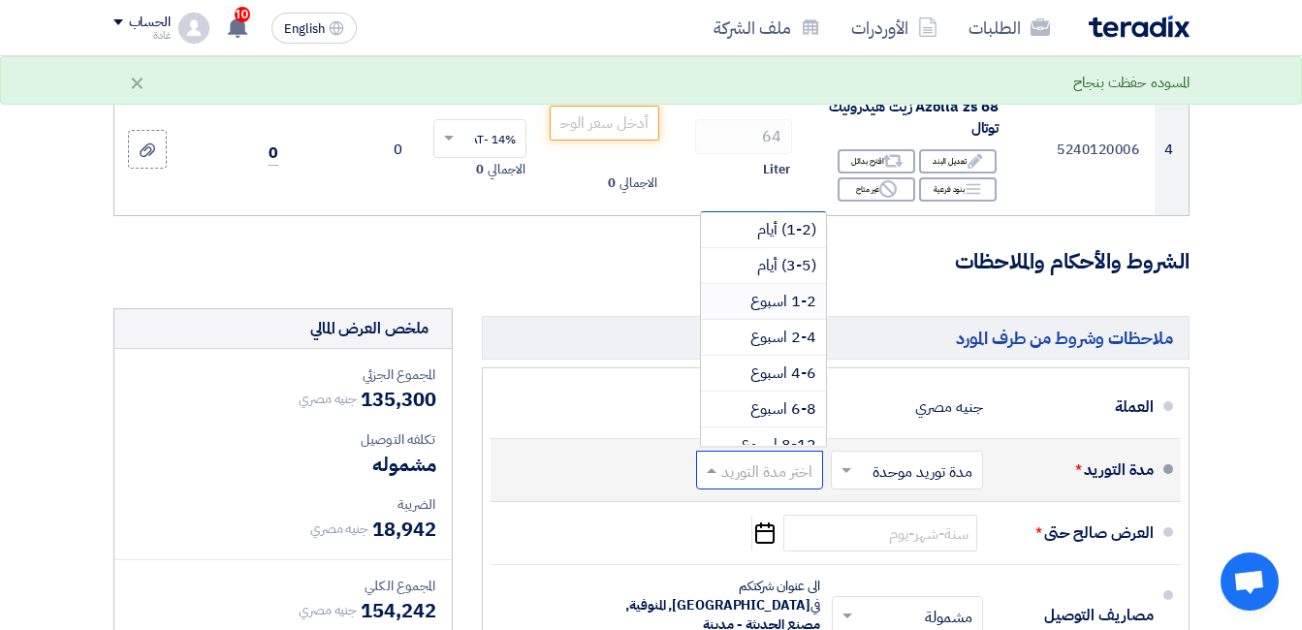
click at [748, 313] on div "1-2 اسبوع" at bounding box center [763, 302] width 125 height 36
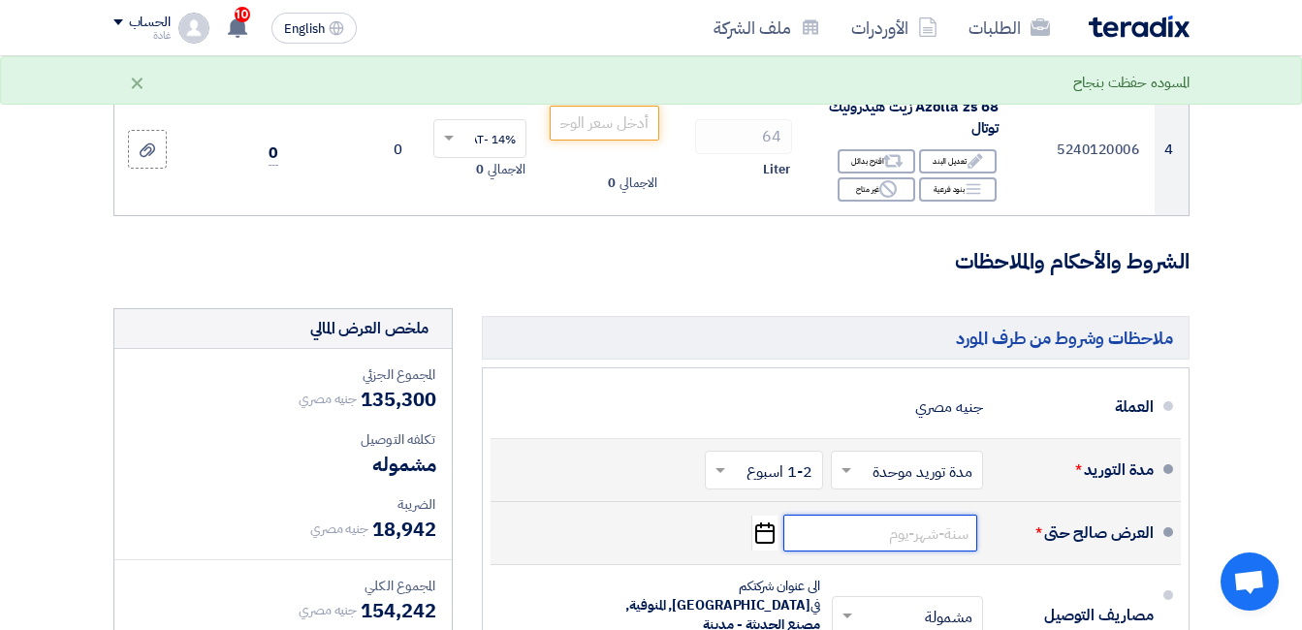
click at [832, 552] on input at bounding box center [881, 533] width 194 height 37
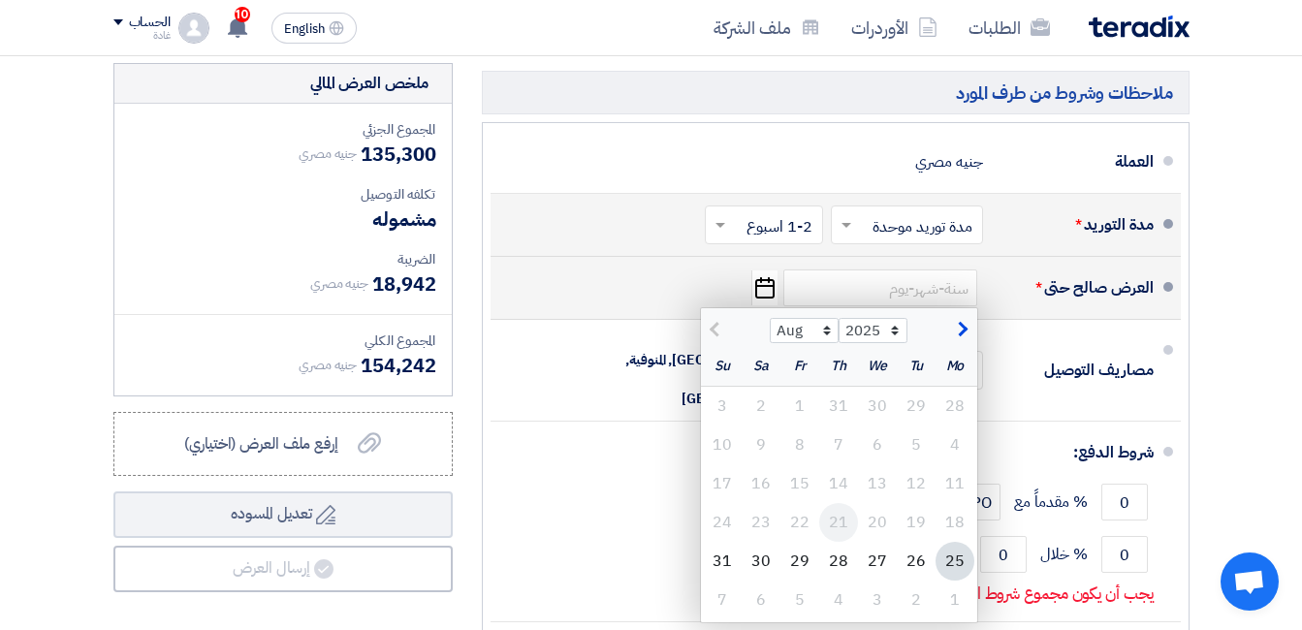
scroll to position [1067, 0]
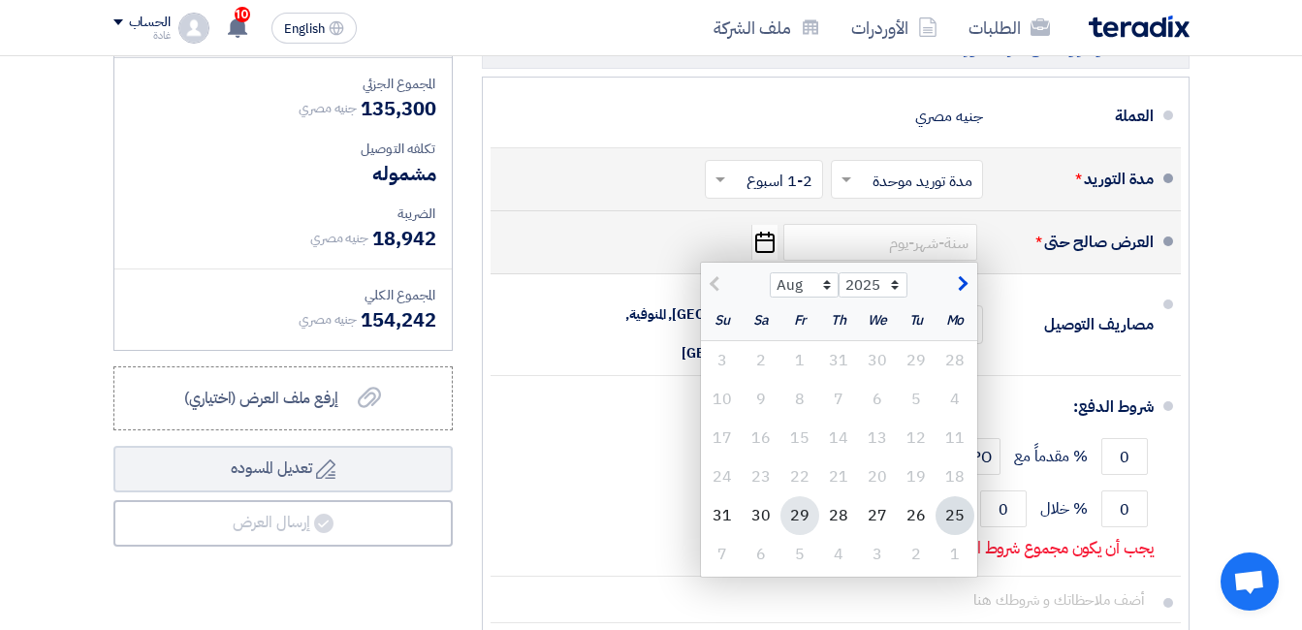
click at [789, 529] on div "29" at bounding box center [800, 516] width 39 height 39
type input "[DATE]"
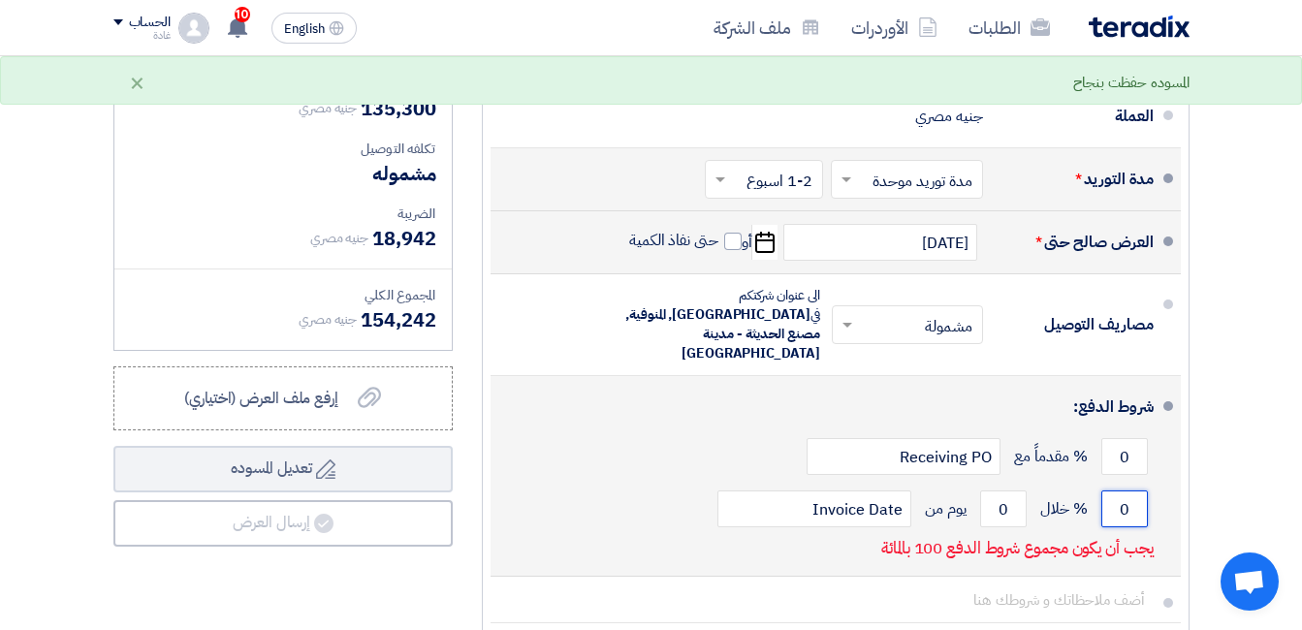
drag, startPoint x: 1118, startPoint y: 488, endPoint x: 1140, endPoint y: 486, distance: 22.4
click at [1140, 491] on input "0" at bounding box center [1125, 509] width 47 height 37
type input "100"
drag, startPoint x: 1002, startPoint y: 489, endPoint x: 831, endPoint y: 493, distance: 170.7
click at [1022, 496] on input "0" at bounding box center [1003, 509] width 47 height 37
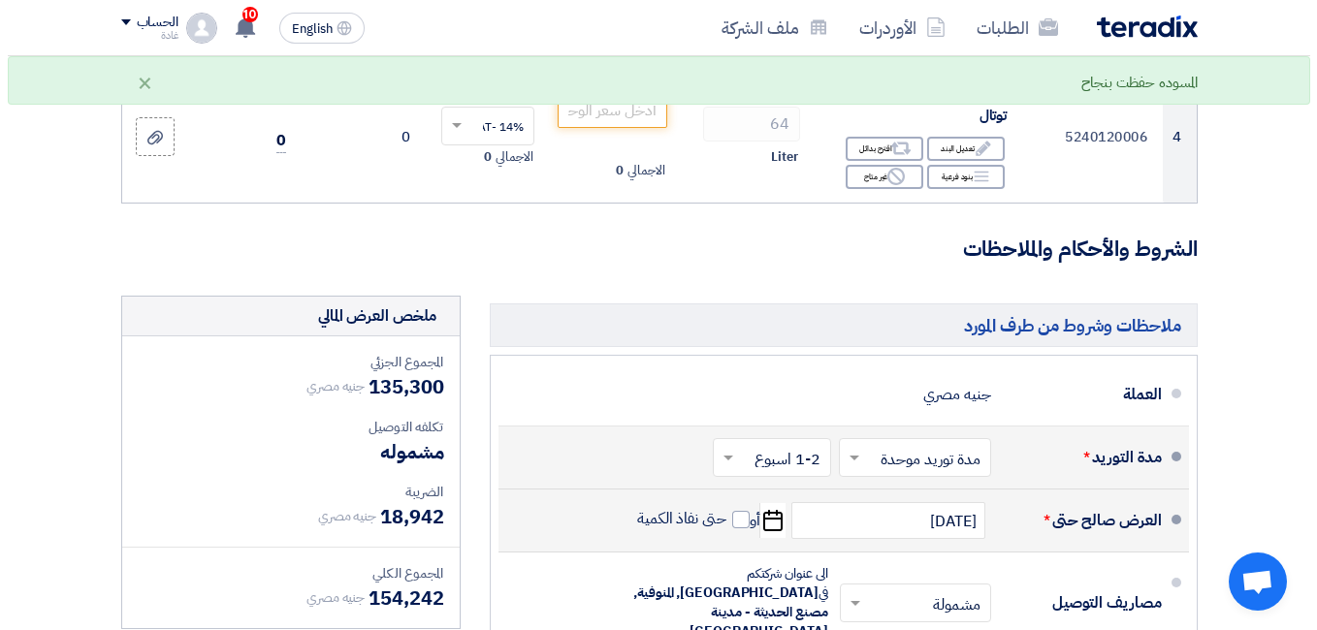
scroll to position [485, 0]
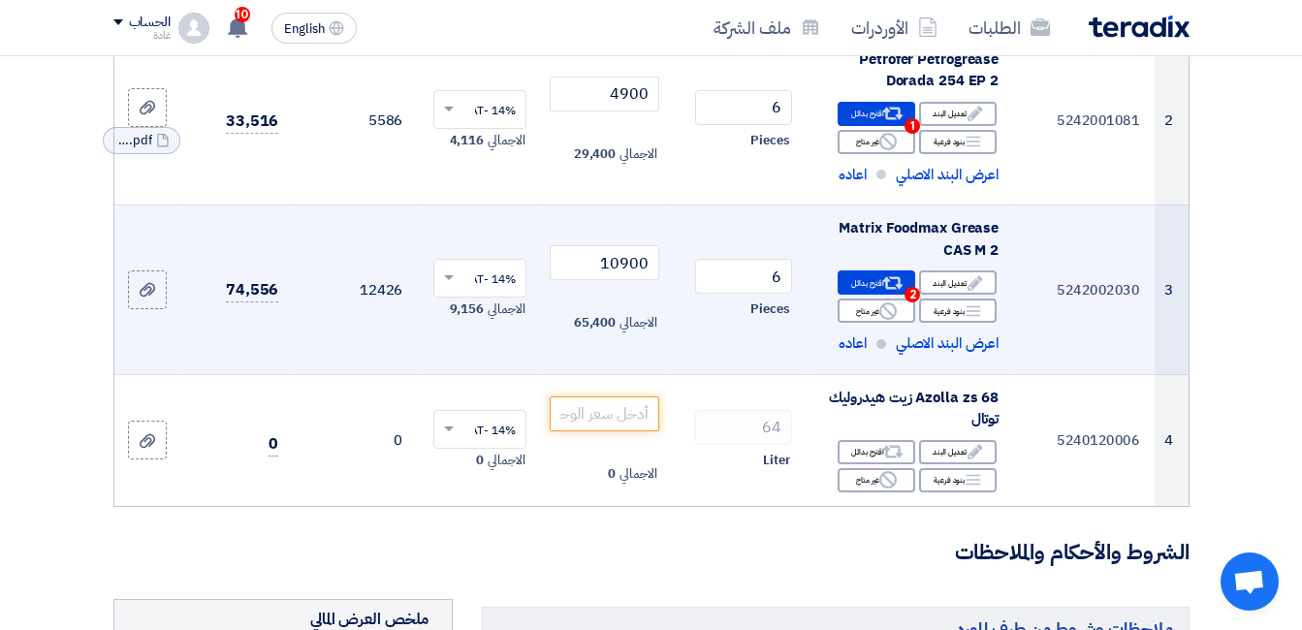
type input "30"
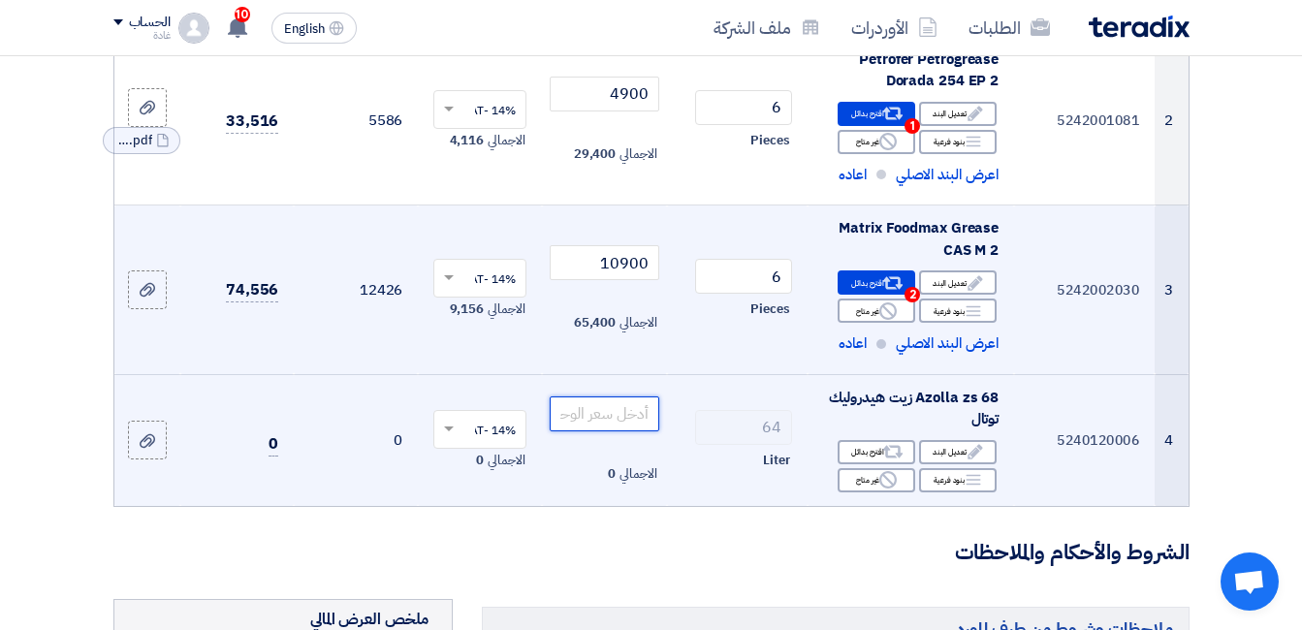
click at [593, 430] on input "number" at bounding box center [604, 414] width 109 height 35
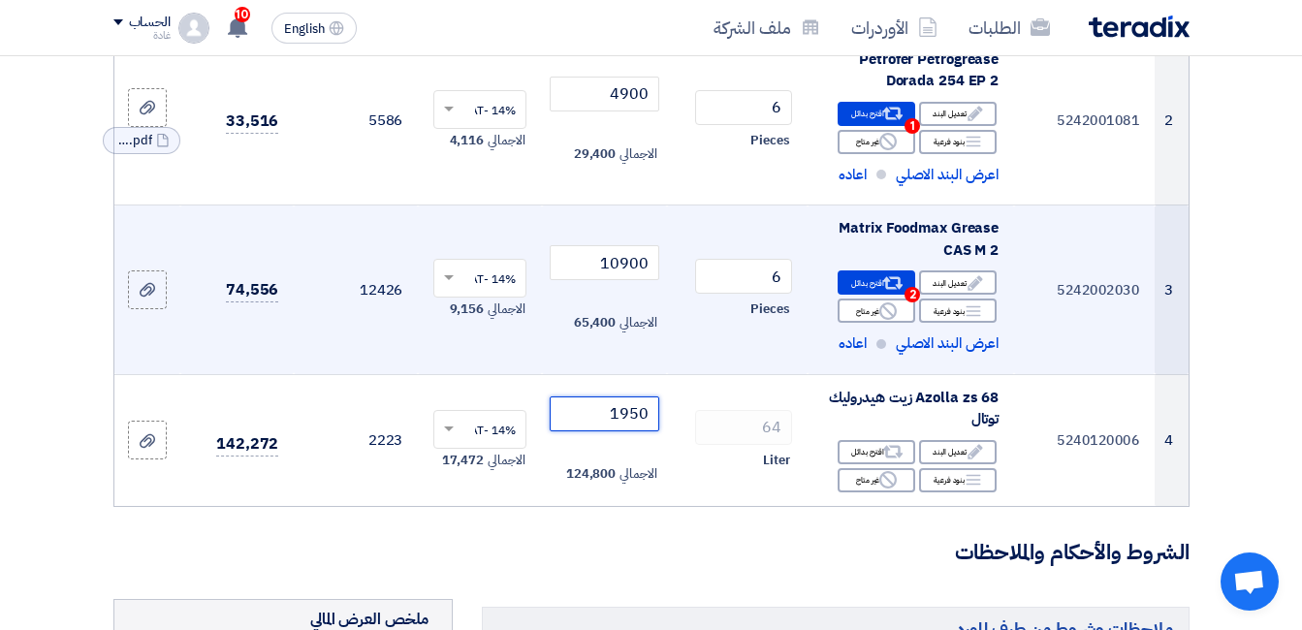
type input "1950"
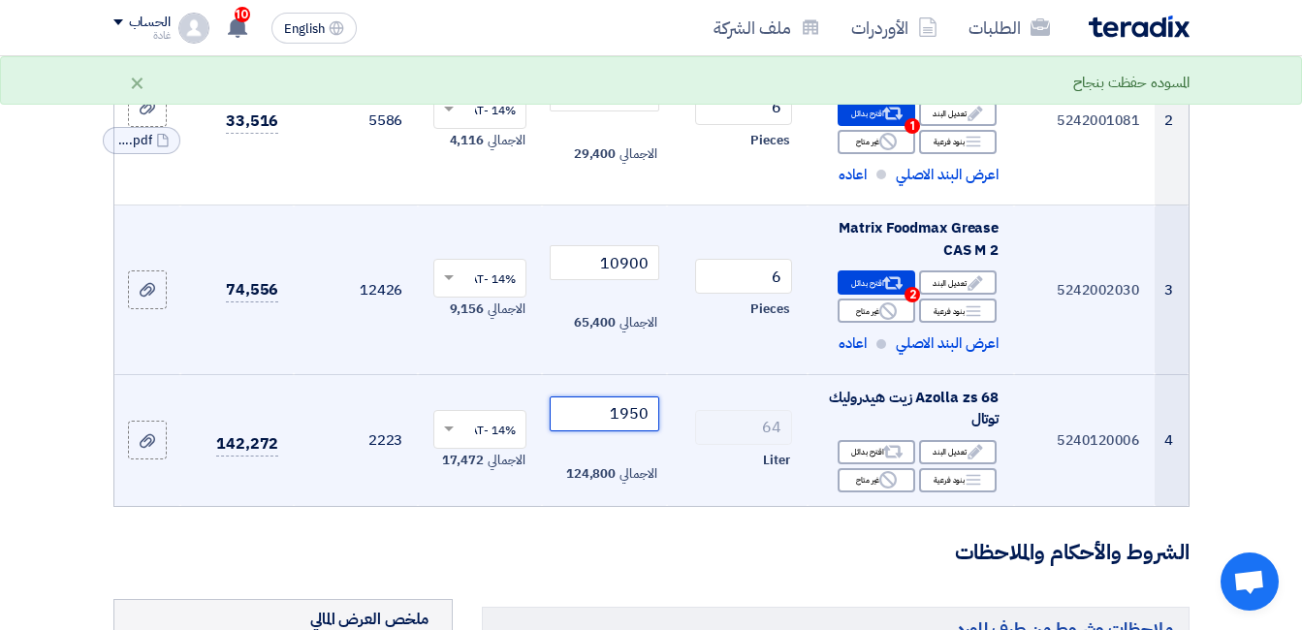
drag, startPoint x: 592, startPoint y: 432, endPoint x: 658, endPoint y: 433, distance: 66.0
click at [658, 432] on input "1950" at bounding box center [604, 414] width 109 height 35
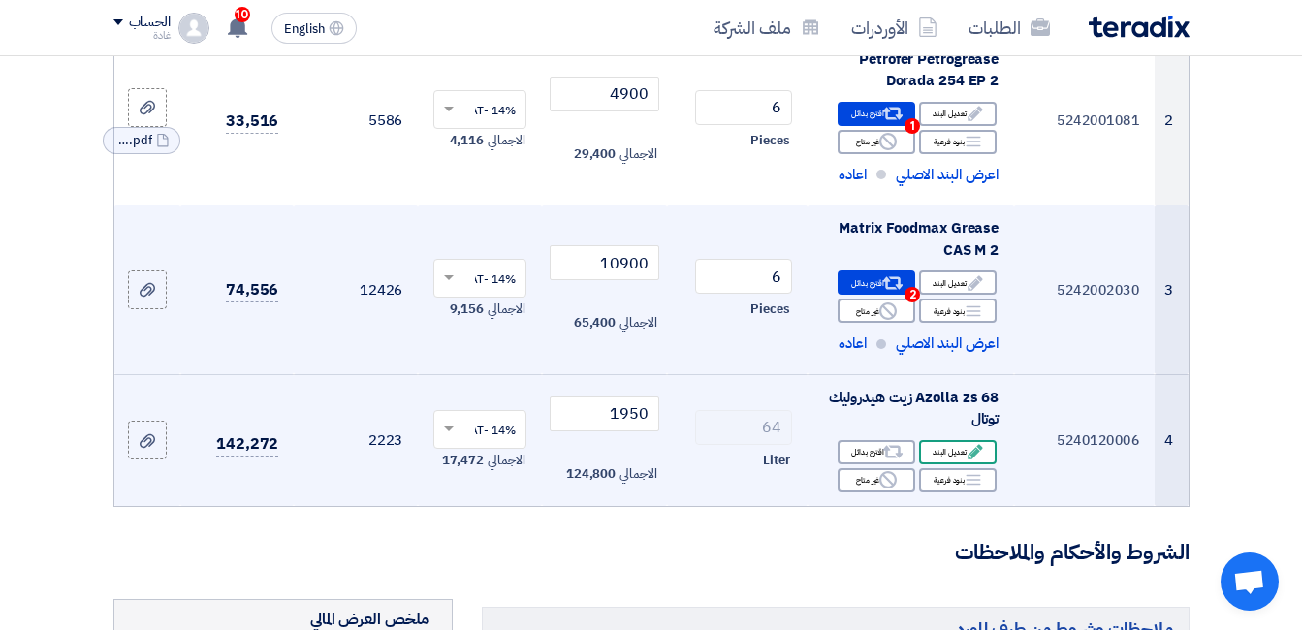
drag, startPoint x: 778, startPoint y: 443, endPoint x: 964, endPoint y: 468, distance: 187.9
click at [964, 465] on div "Edit تعديل البند" at bounding box center [958, 452] width 78 height 24
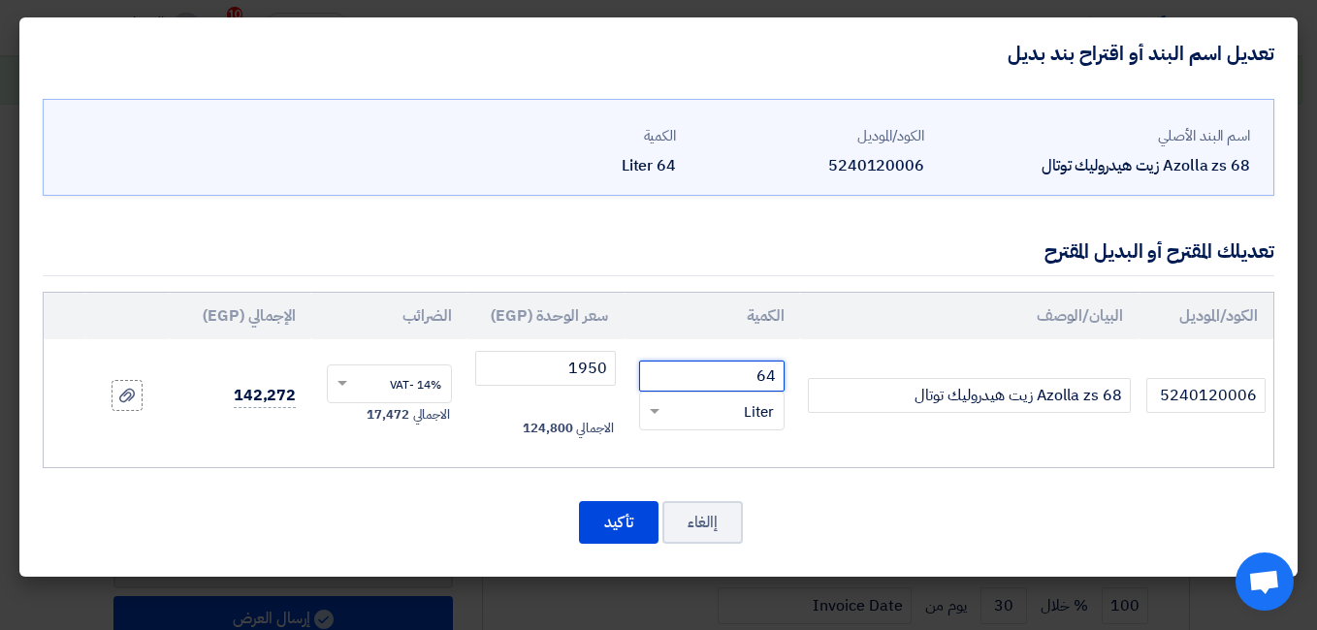
drag, startPoint x: 748, startPoint y: 376, endPoint x: 792, endPoint y: 374, distance: 44.7
click at [792, 374] on td "64 RFQ_STEP1.ITEMS.2.TYPE_PLACEHOLDER × Liter" at bounding box center [712, 395] width 176 height 112
click at [839, 511] on div "إالغاء تأكيد" at bounding box center [659, 522] width 1232 height 47
drag, startPoint x: 753, startPoint y: 376, endPoint x: 795, endPoint y: 373, distance: 42.8
click at [795, 373] on td "64 RFQ_STEP1.ITEMS.2.TYPE_PLACEHOLDER × Liter" at bounding box center [712, 395] width 176 height 112
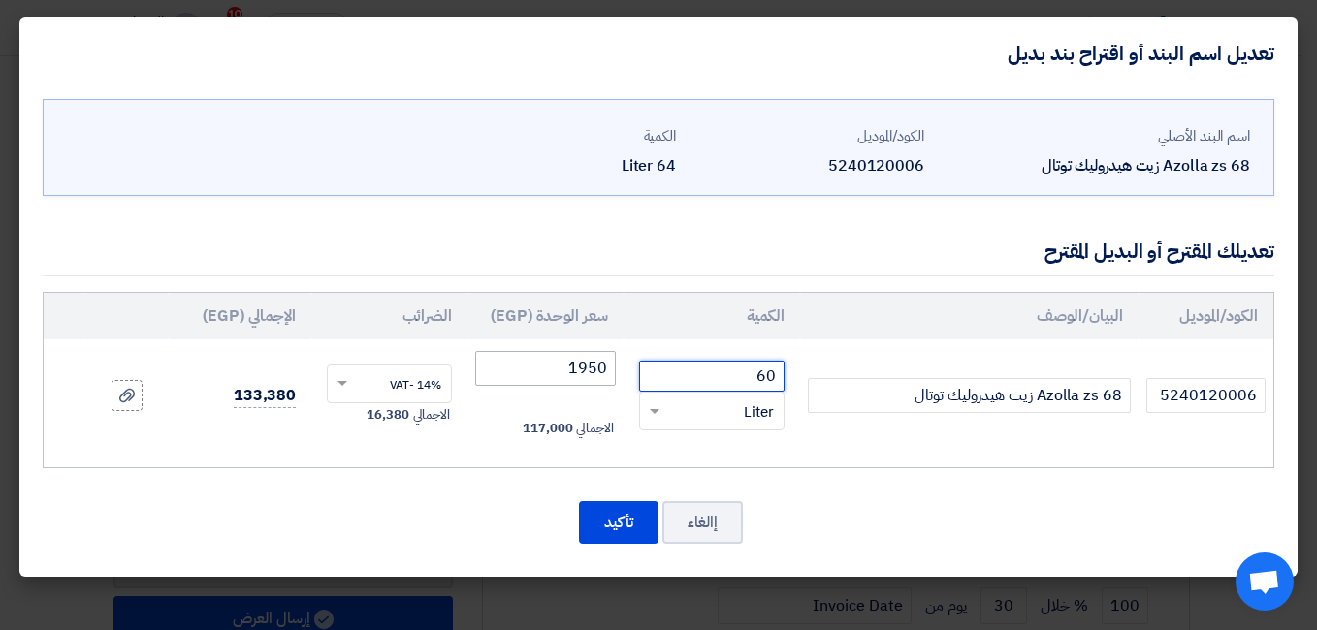
type input "60"
click at [577, 368] on input "1950" at bounding box center [545, 368] width 141 height 35
drag, startPoint x: 562, startPoint y: 373, endPoint x: 640, endPoint y: 367, distance: 77.9
click at [640, 367] on tr "5240120006 Azolla zs 68 زيت هيدروليك توتال 60 RFQ_STEP1.ITEMS.2.TYPE_PLACEHOLDER" at bounding box center [659, 395] width 1230 height 112
drag, startPoint x: 598, startPoint y: 369, endPoint x: 617, endPoint y: 369, distance: 18.4
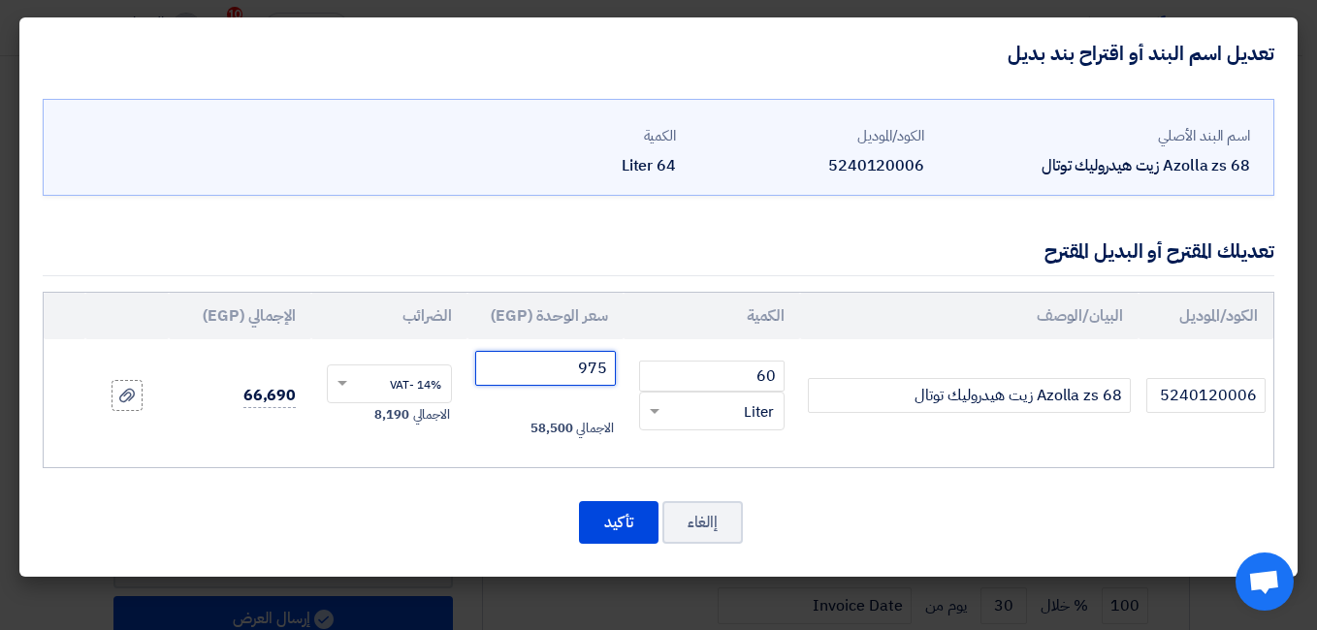
click at [617, 369] on td "975 الاجمالي 58,500" at bounding box center [545, 395] width 156 height 112
type input "97.5"
click at [124, 390] on icon at bounding box center [127, 396] width 16 height 16
click at [0, 0] on input "file" at bounding box center [0, 0] width 0 height 0
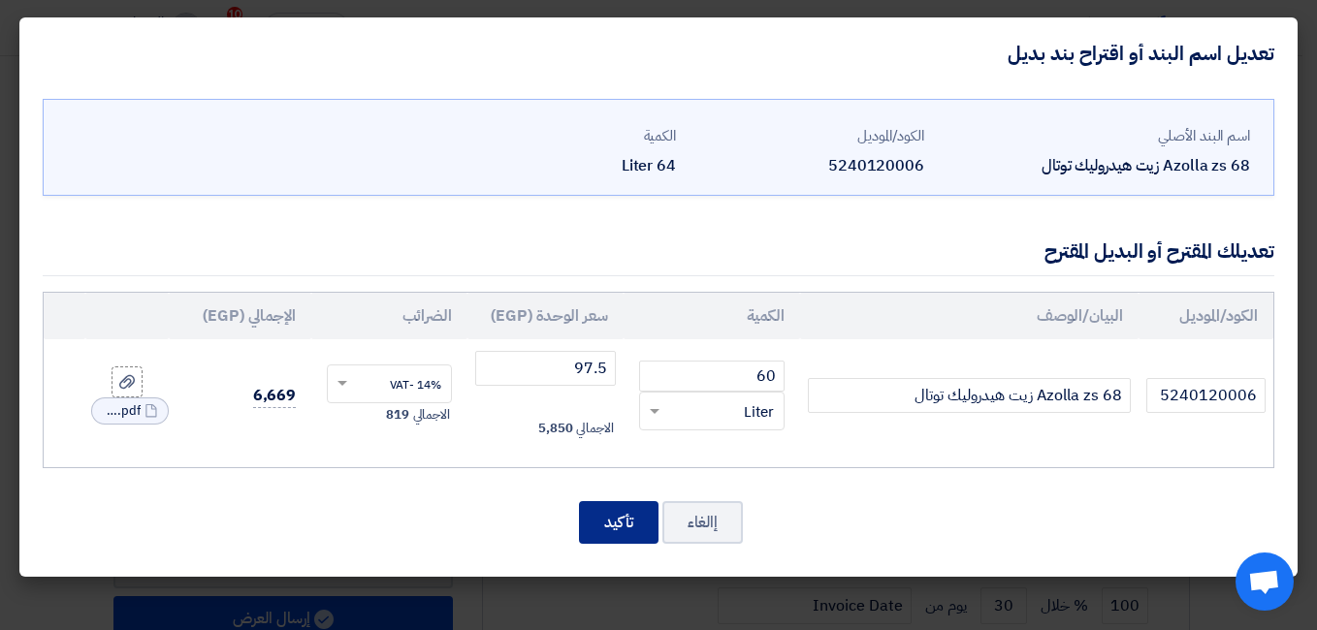
click at [627, 518] on button "تأكيد" at bounding box center [619, 522] width 80 height 43
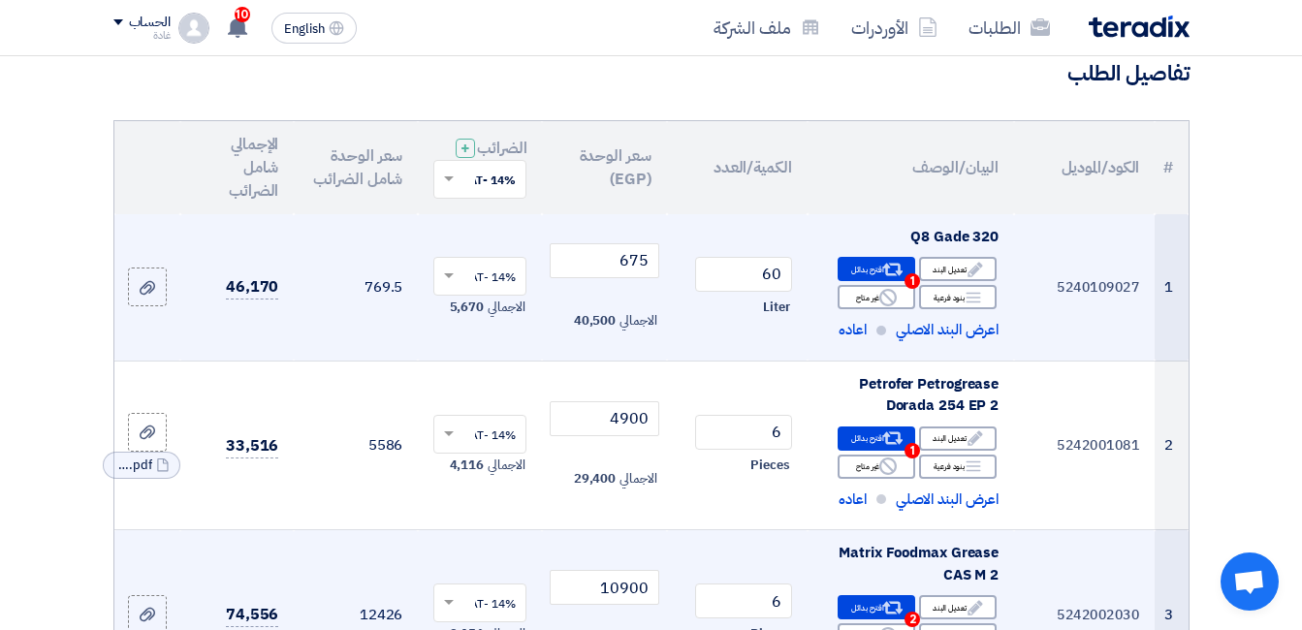
scroll to position [194, 0]
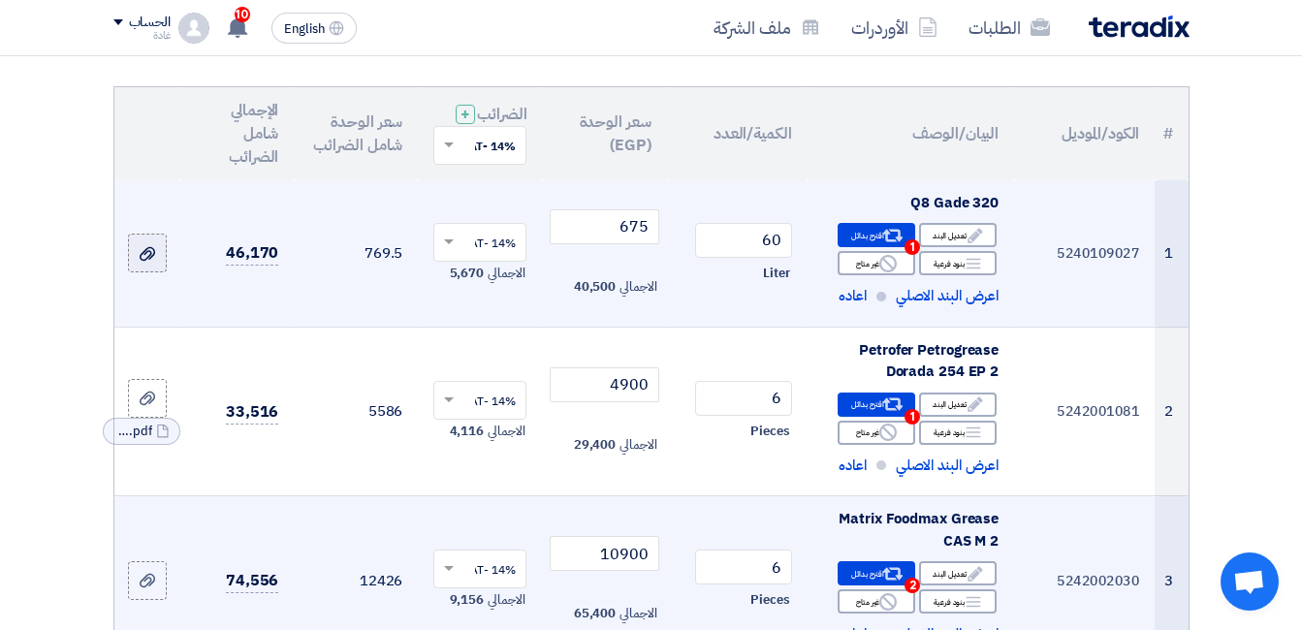
click at [147, 262] on icon at bounding box center [148, 254] width 16 height 16
click at [0, 0] on input "file" at bounding box center [0, 0] width 0 height 0
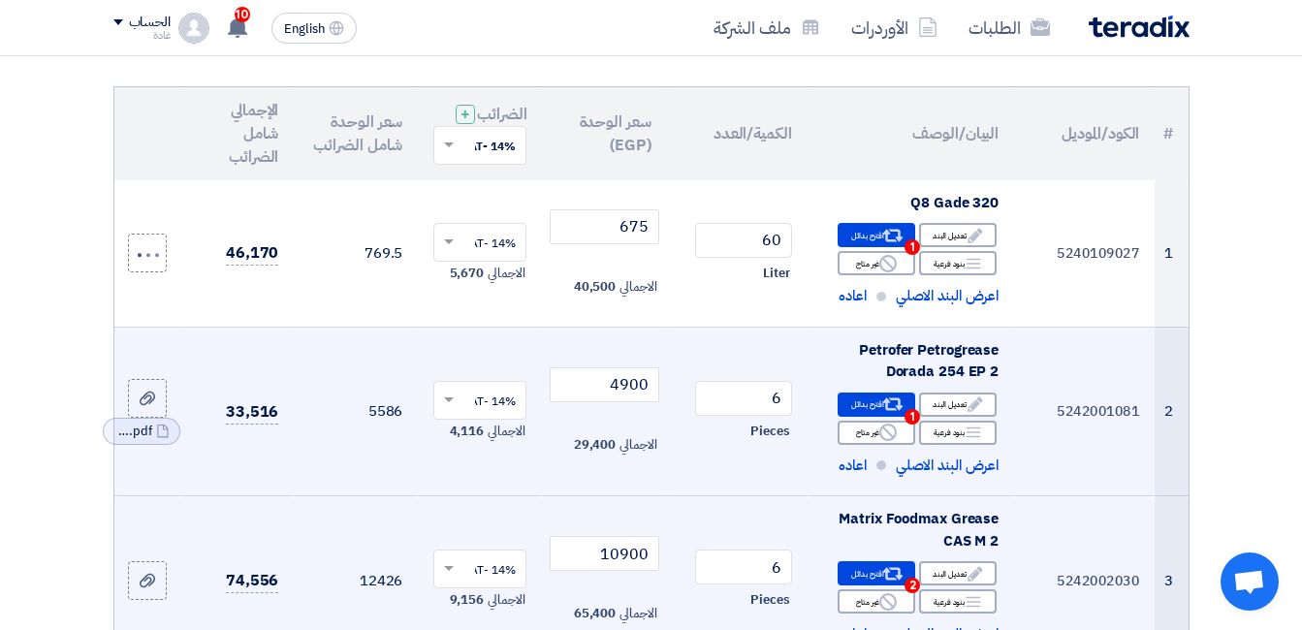
scroll to position [291, 0]
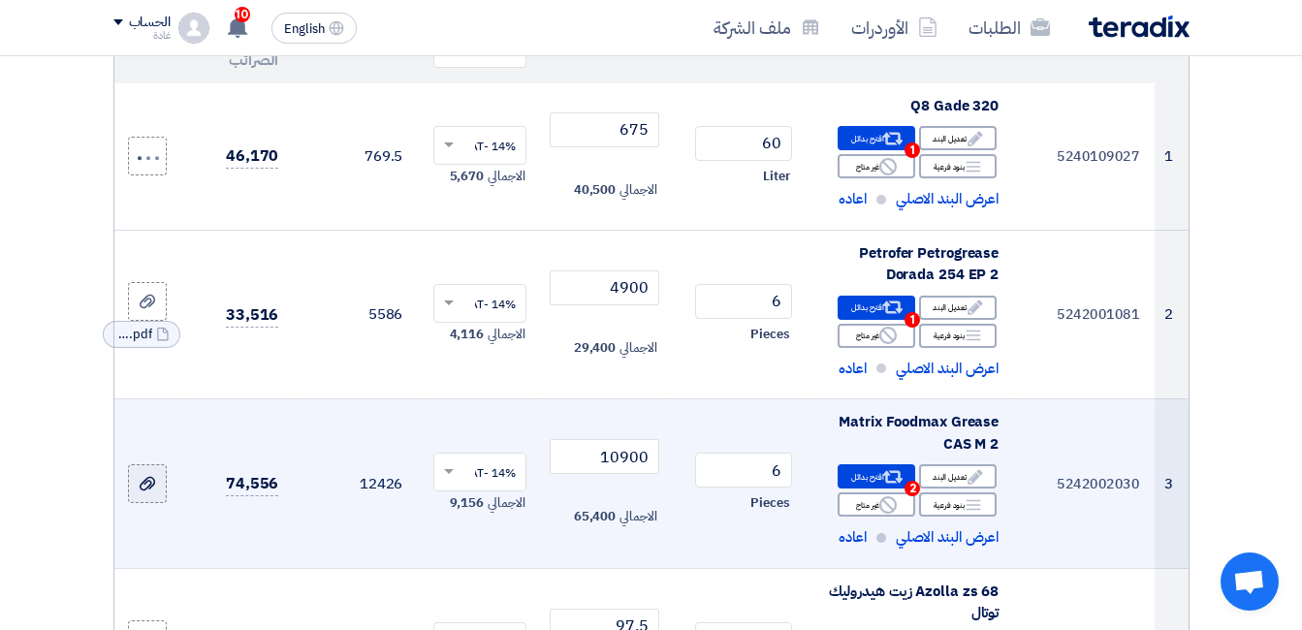
click at [147, 492] on icon at bounding box center [148, 484] width 16 height 16
click at [0, 0] on input "file" at bounding box center [0, 0] width 0 height 0
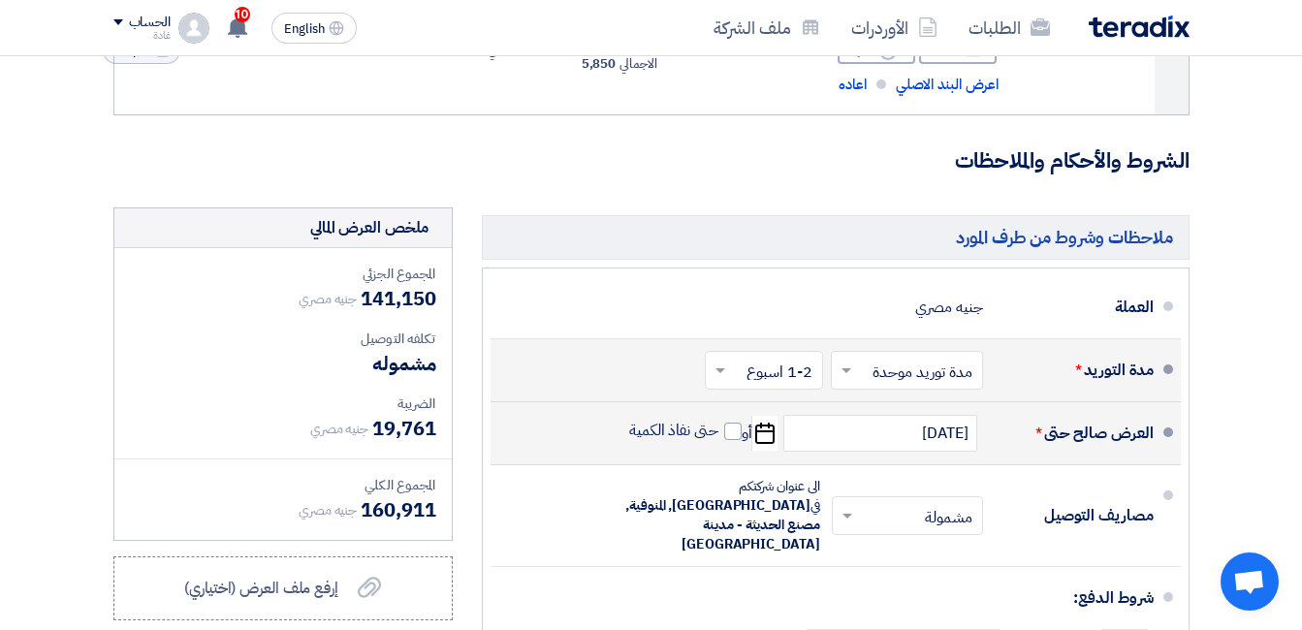
scroll to position [1067, 0]
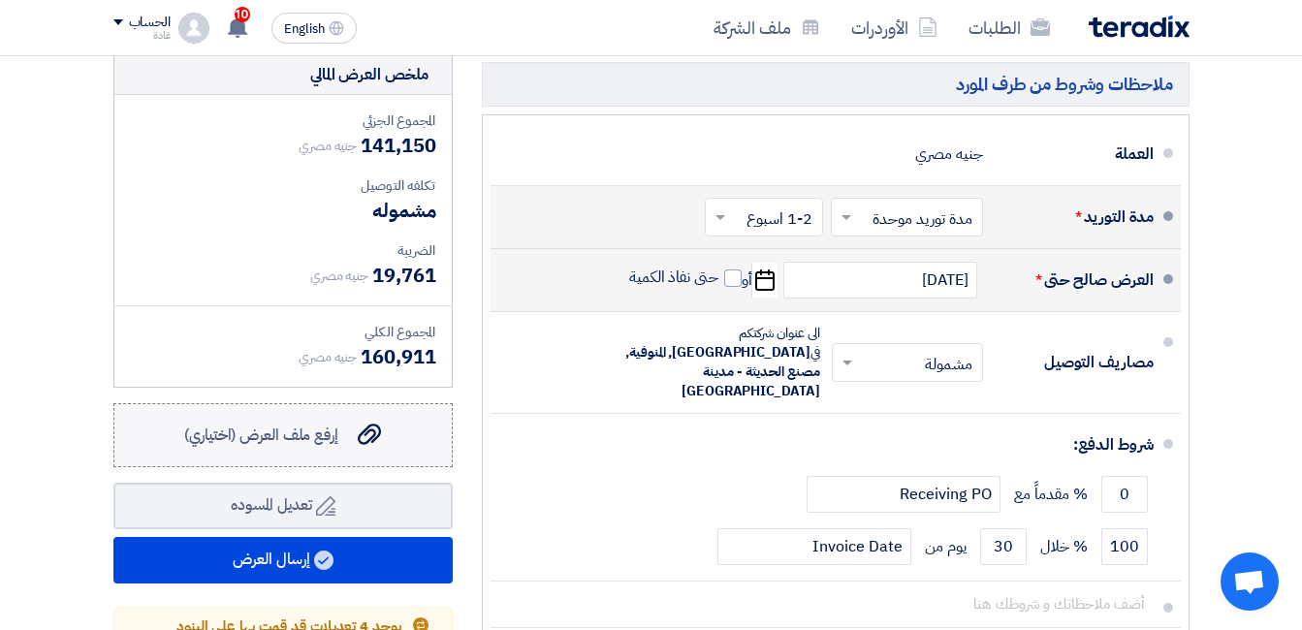
click at [282, 447] on span "إرفع ملف العرض (اختياري)" at bounding box center [261, 435] width 154 height 23
click at [0, 0] on input "إرفع ملف العرض (اختياري) إرفع ملف العرض (اختياري)" at bounding box center [0, 0] width 0 height 0
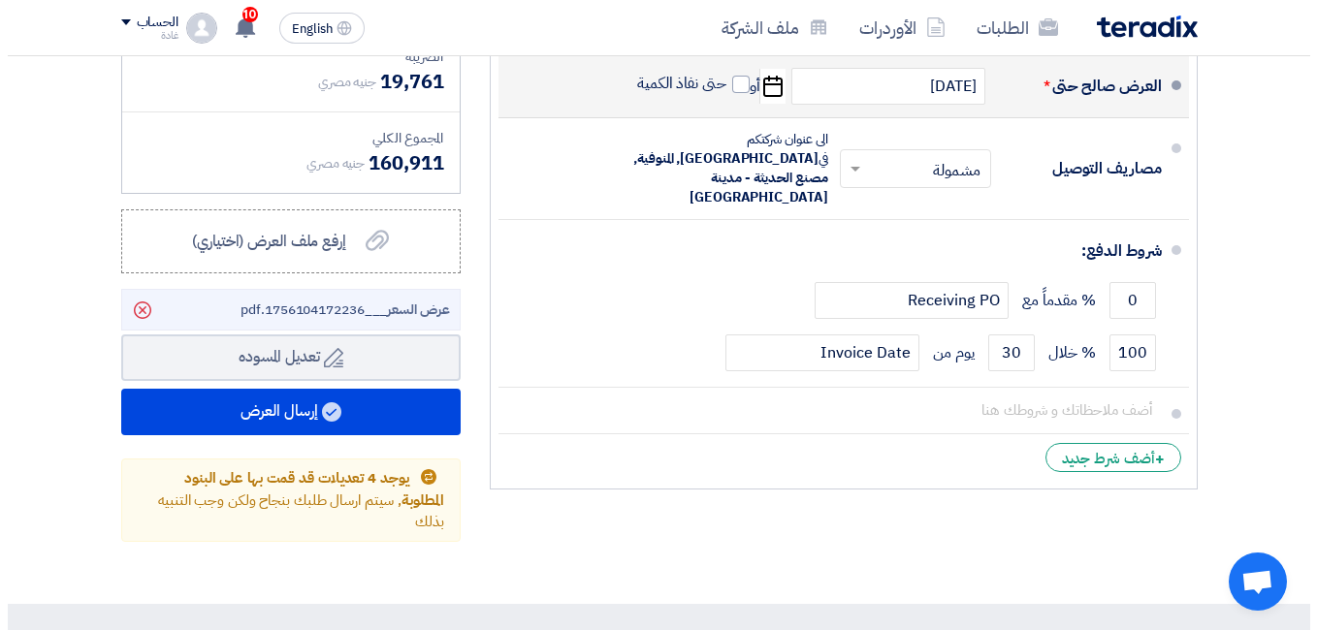
scroll to position [1164, 0]
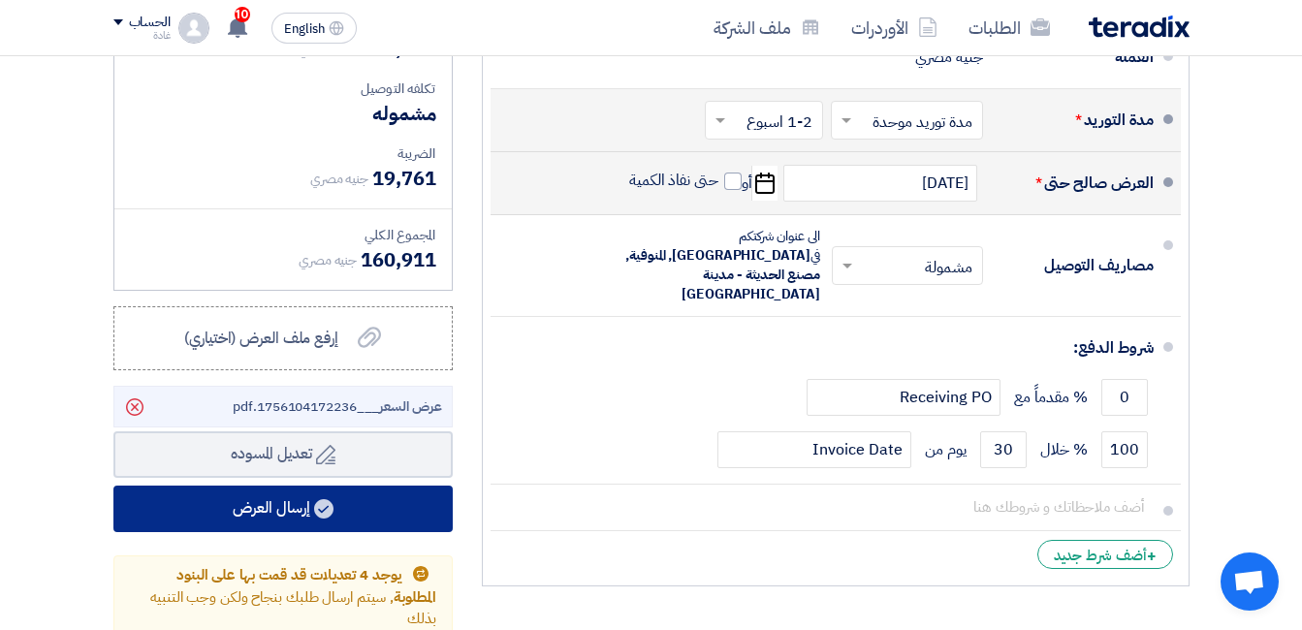
click at [287, 532] on button "إرسال العرض" at bounding box center [282, 509] width 339 height 47
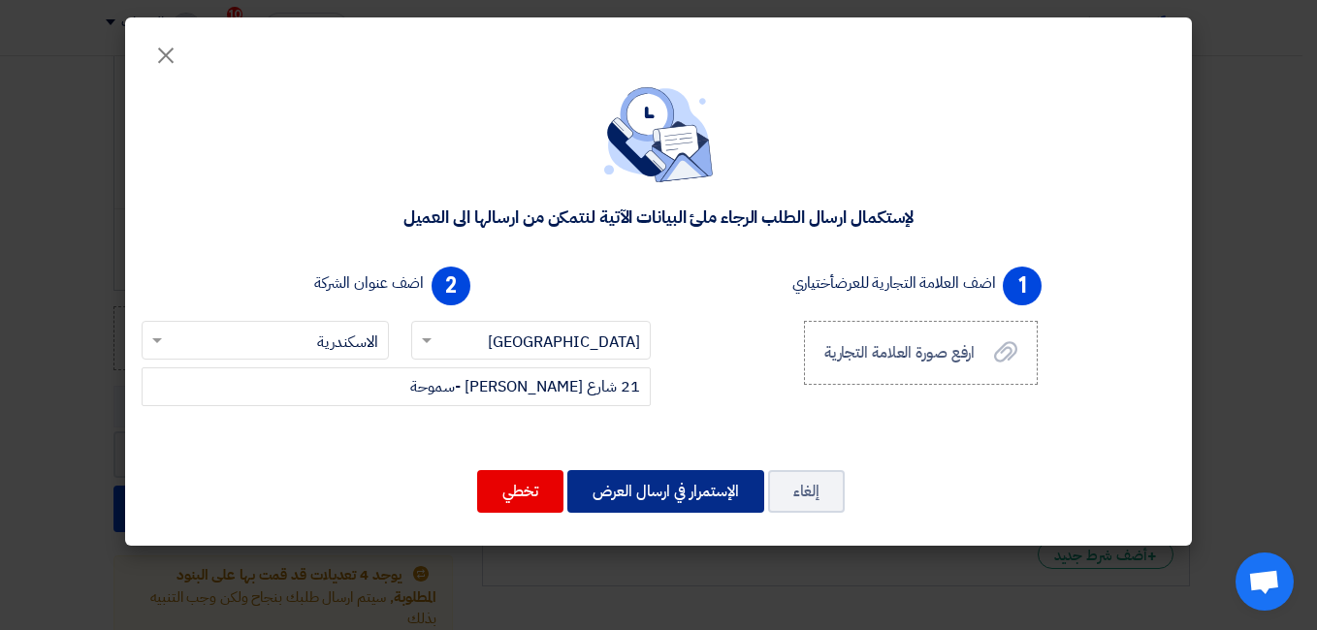
click at [647, 497] on button "الإستمرار في ارسال العرض" at bounding box center [665, 491] width 197 height 43
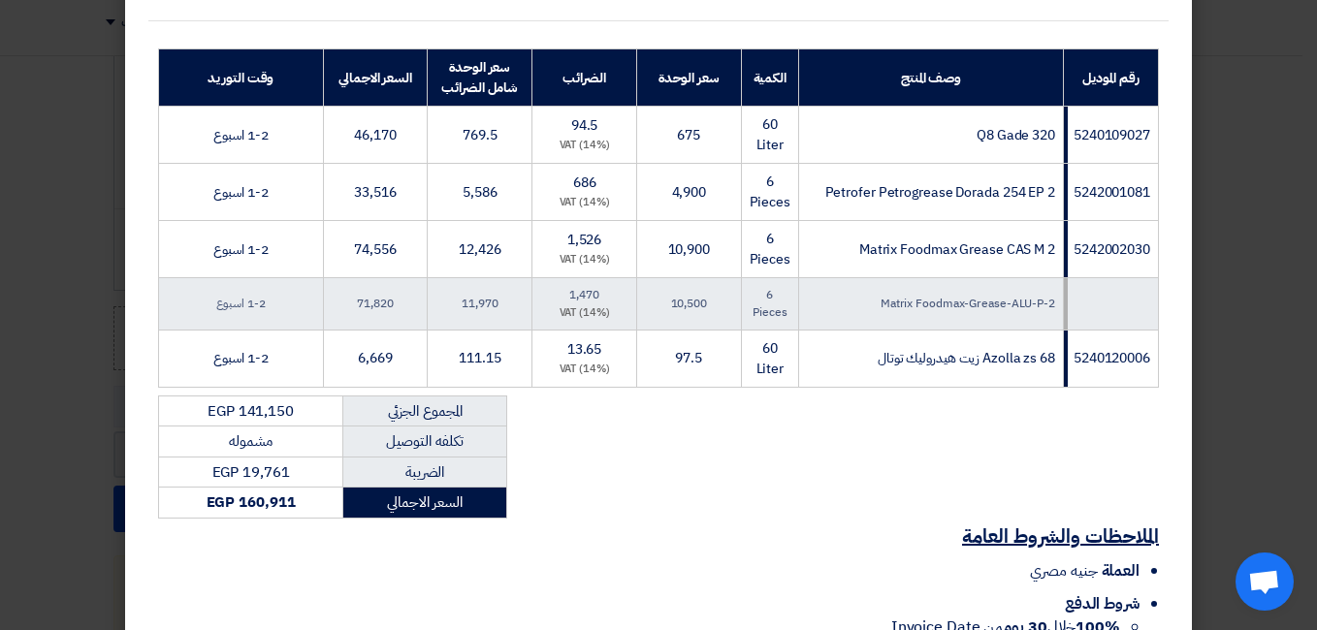
scroll to position [485, 0]
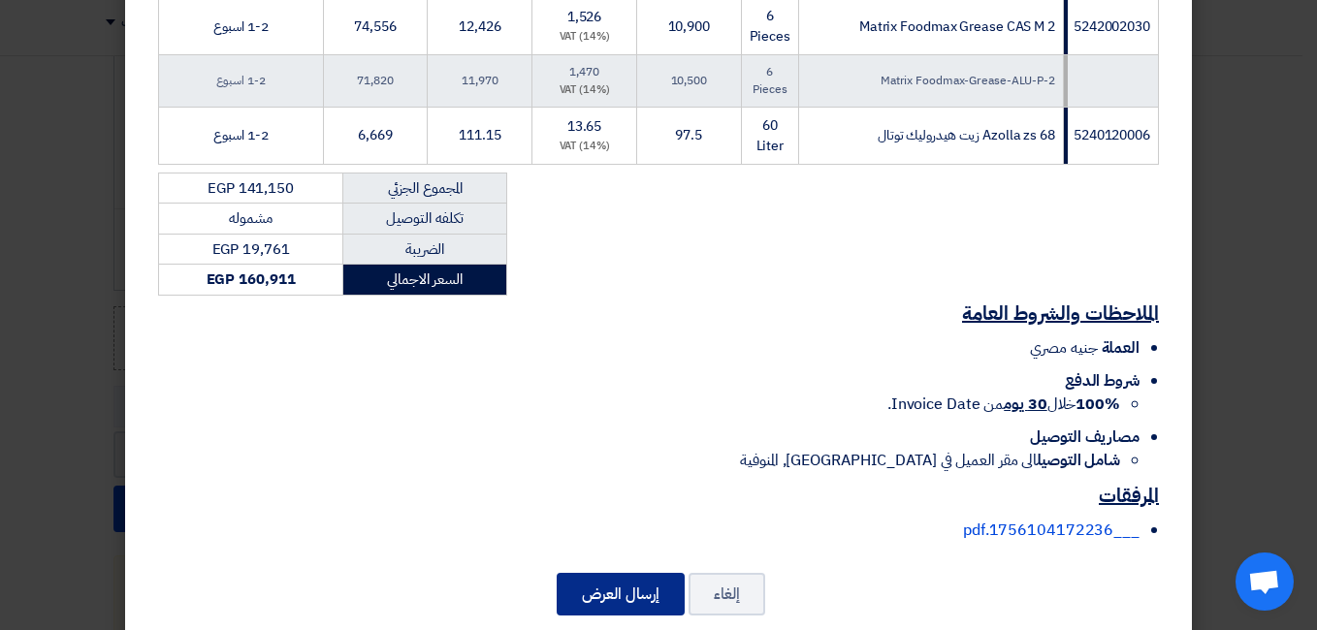
click at [616, 595] on button "إرسال العرض" at bounding box center [621, 594] width 128 height 43
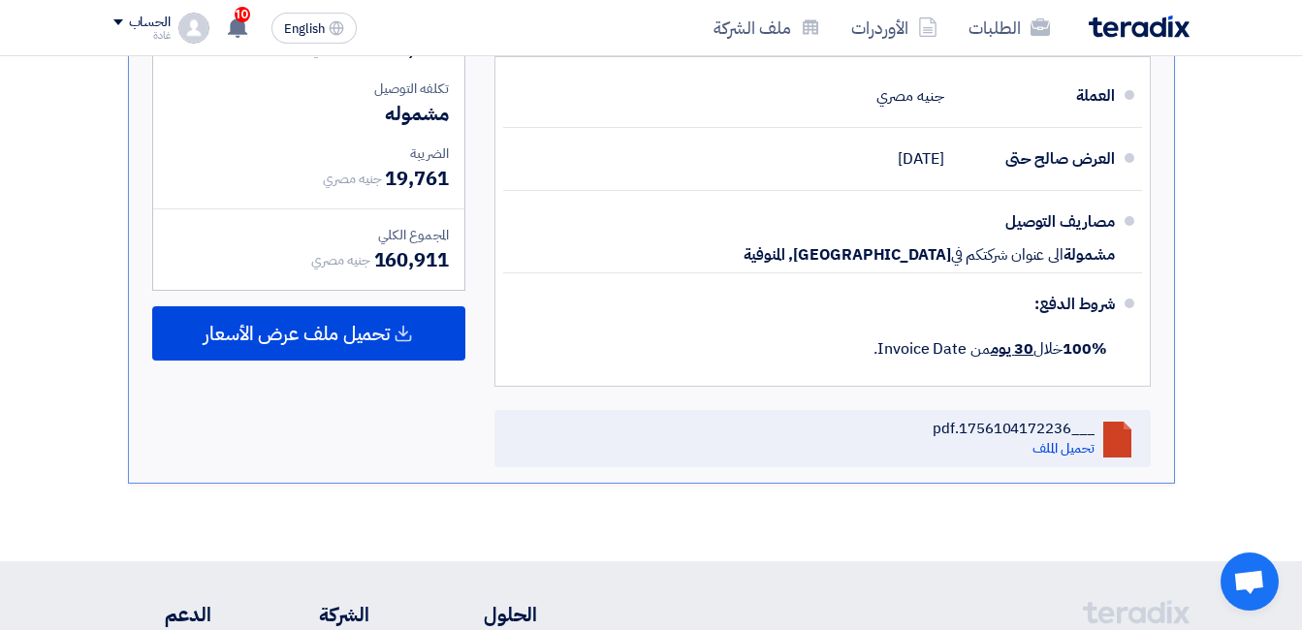
scroll to position [1358, 0]
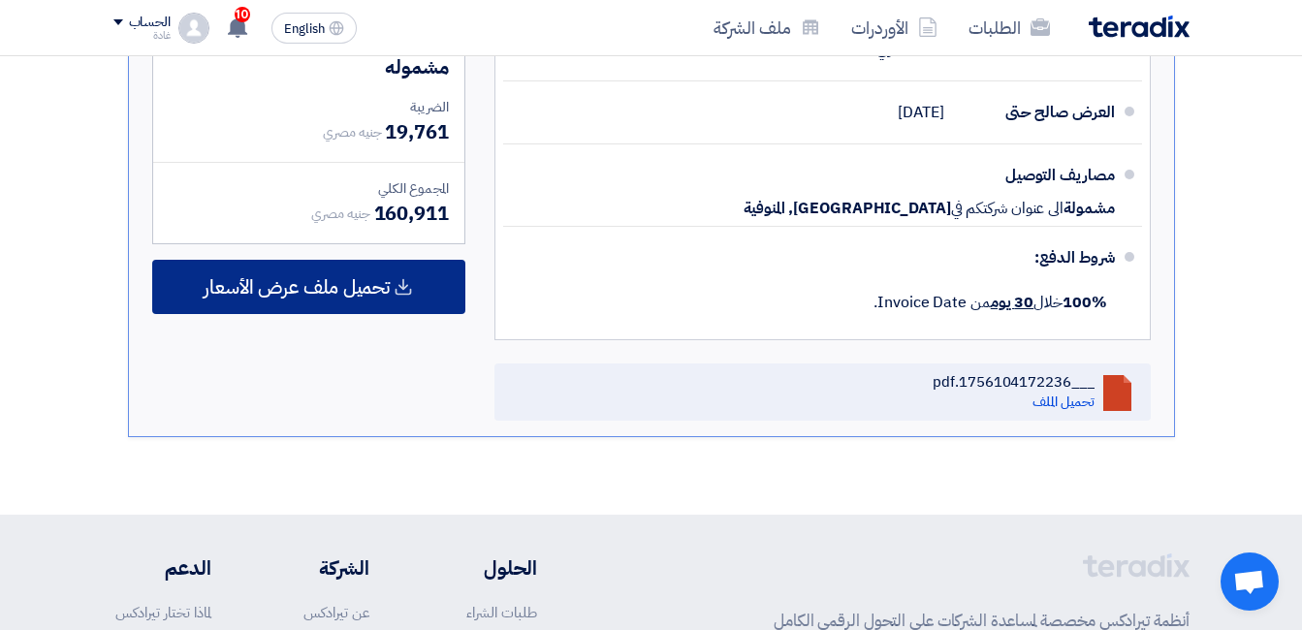
click at [369, 292] on span "تحميل ملف عرض الأسعار" at bounding box center [297, 286] width 186 height 17
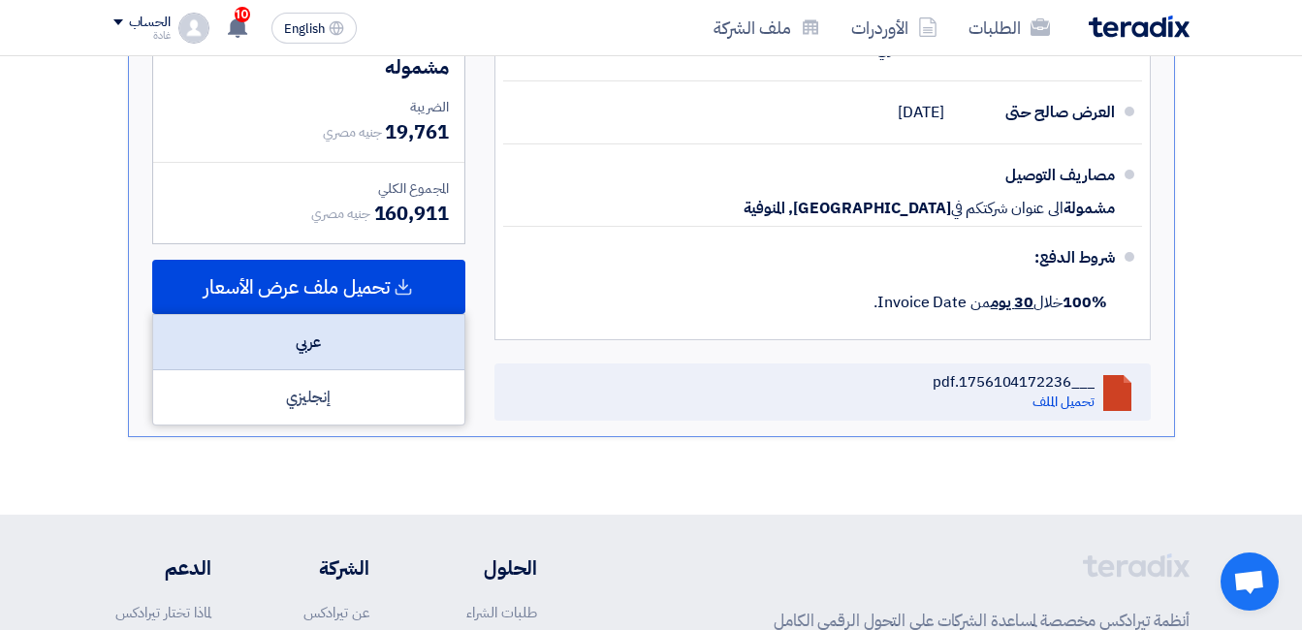
click at [320, 350] on div "عربي" at bounding box center [308, 342] width 311 height 55
